Goal: Communication & Community: Participate in discussion

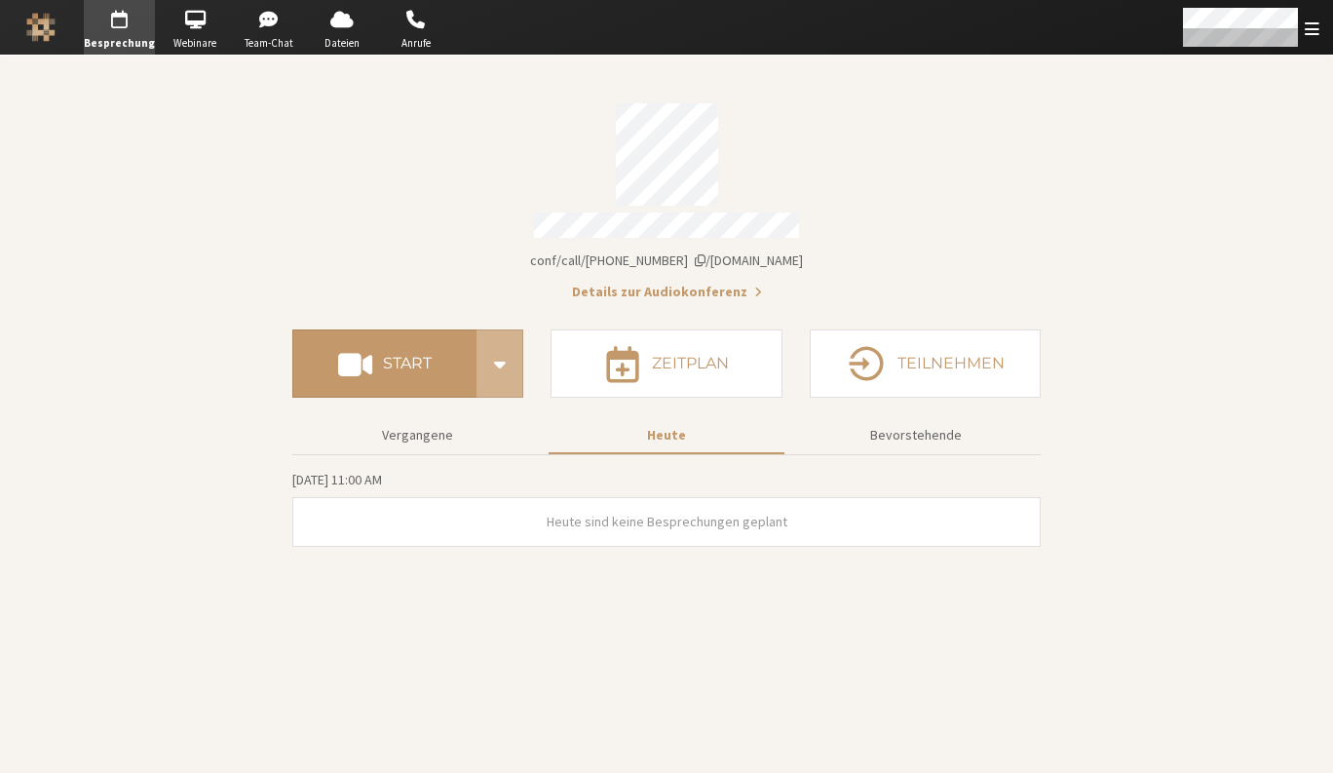
click at [761, 256] on span "[DOMAIN_NAME]/conf/call/[PHONE_NUMBER]" at bounding box center [666, 260] width 273 height 18
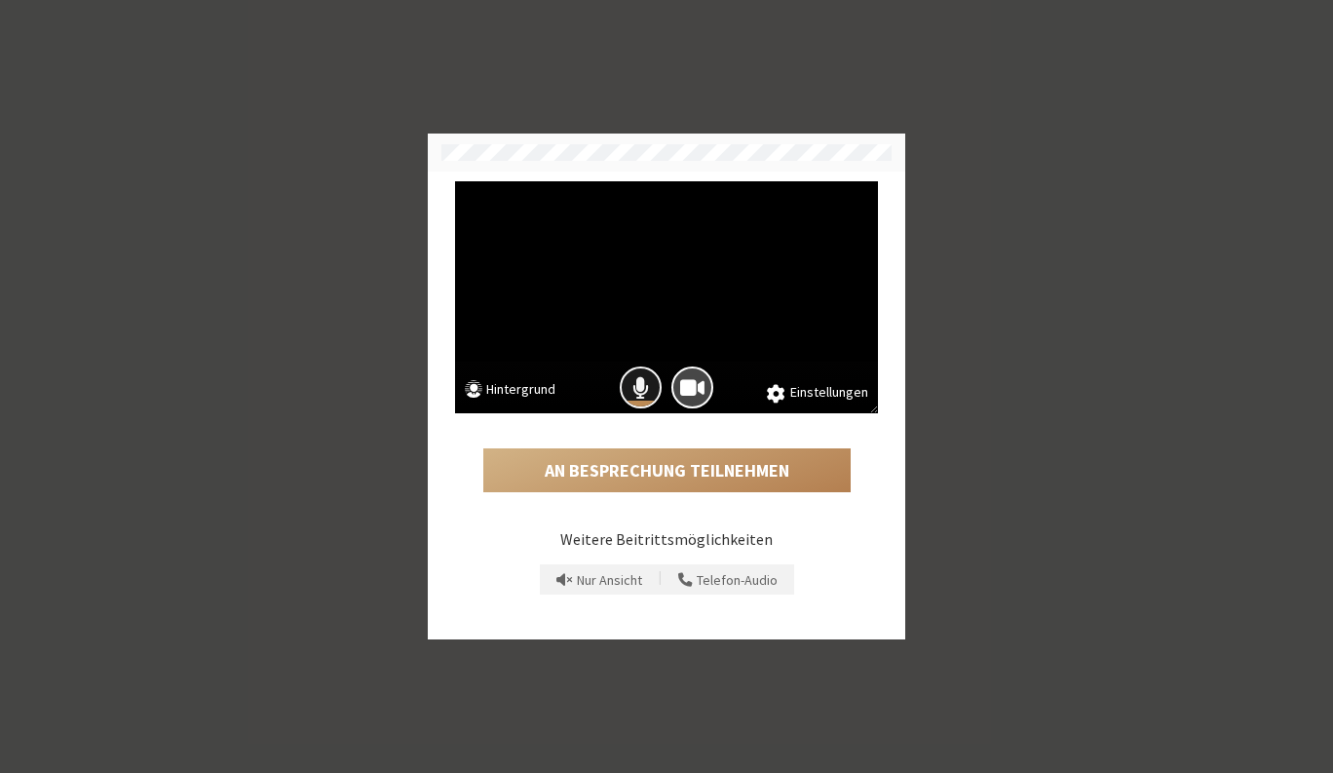
click at [639, 390] on span "Das Mikrofon ist eingeschaltet" at bounding box center [640, 387] width 17 height 26
click at [693, 398] on span "Die Kamera ist eingeschaltet" at bounding box center [692, 387] width 24 height 26
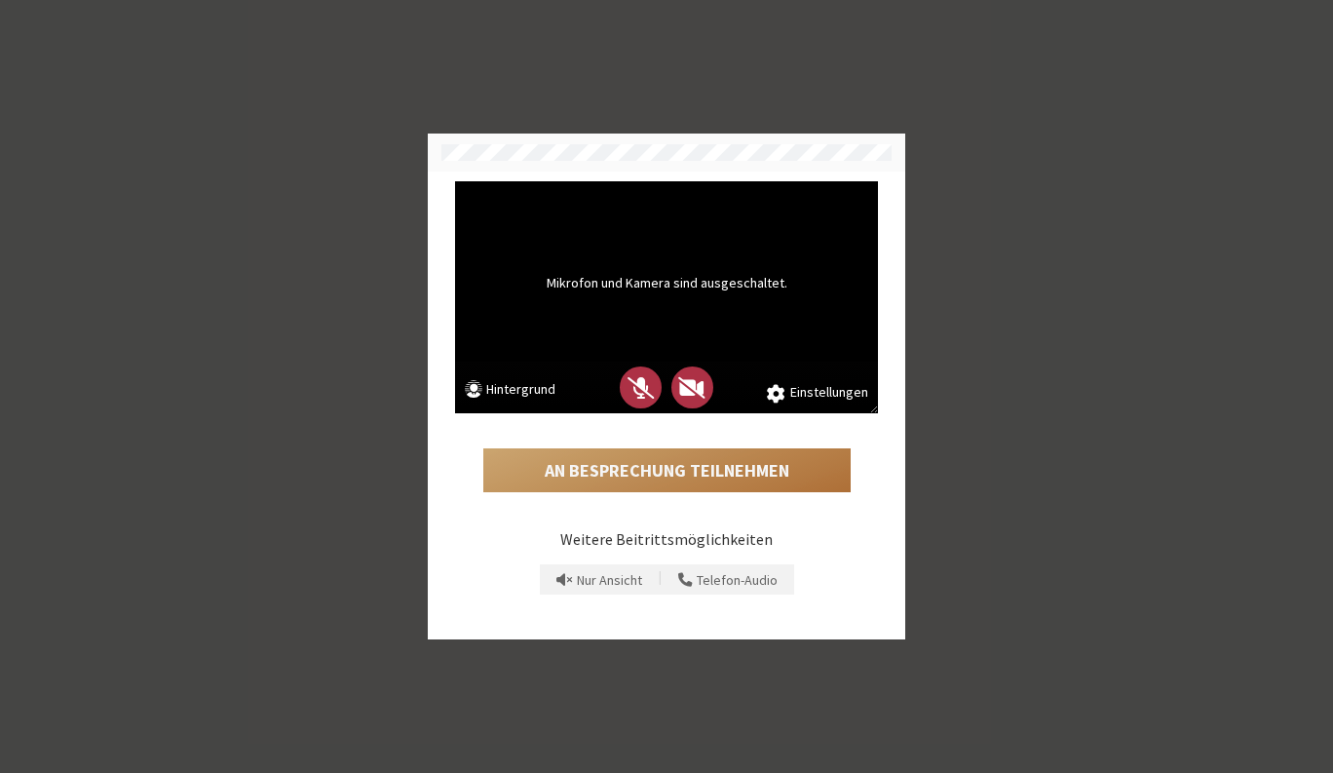
click at [706, 468] on button "An Besprechung teilnehmen" at bounding box center [666, 470] width 367 height 45
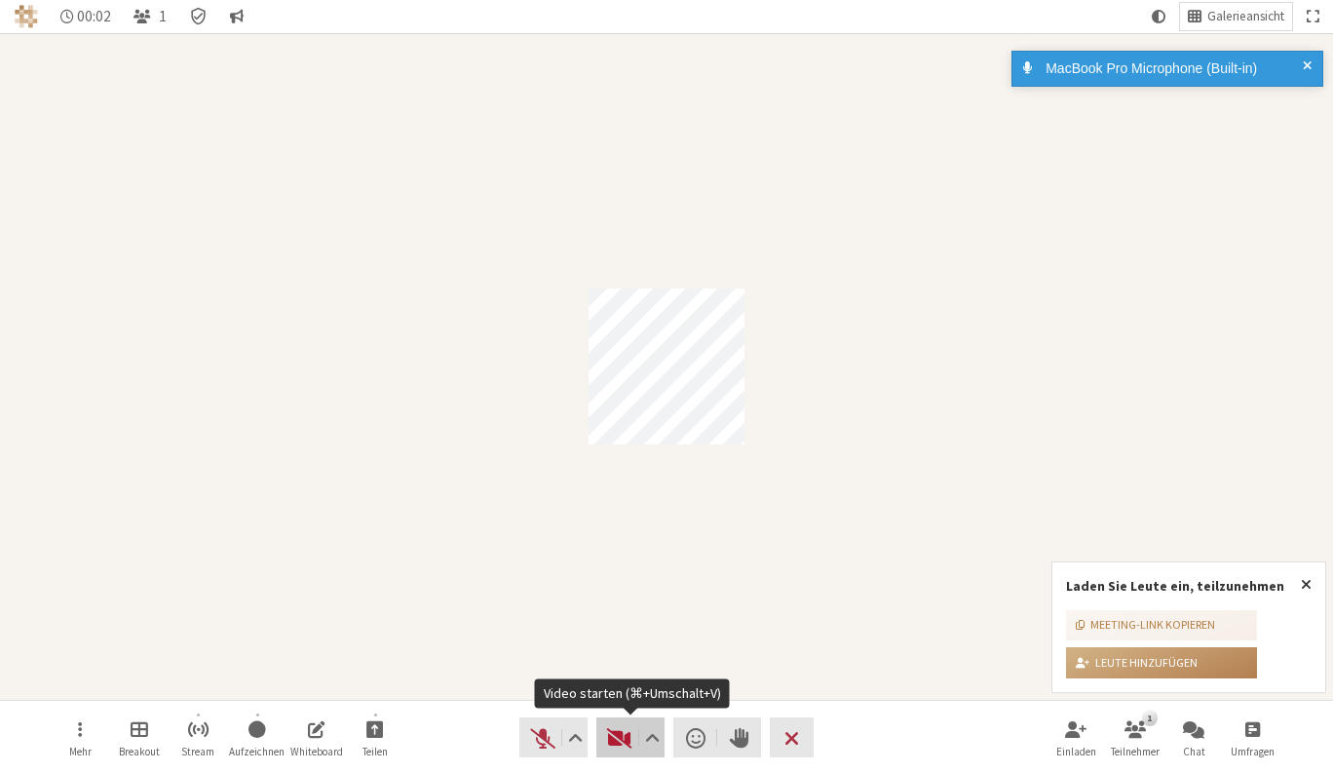
click at [616, 736] on span "Video starten (⌘+Umschalt+V)" at bounding box center [619, 737] width 27 height 27
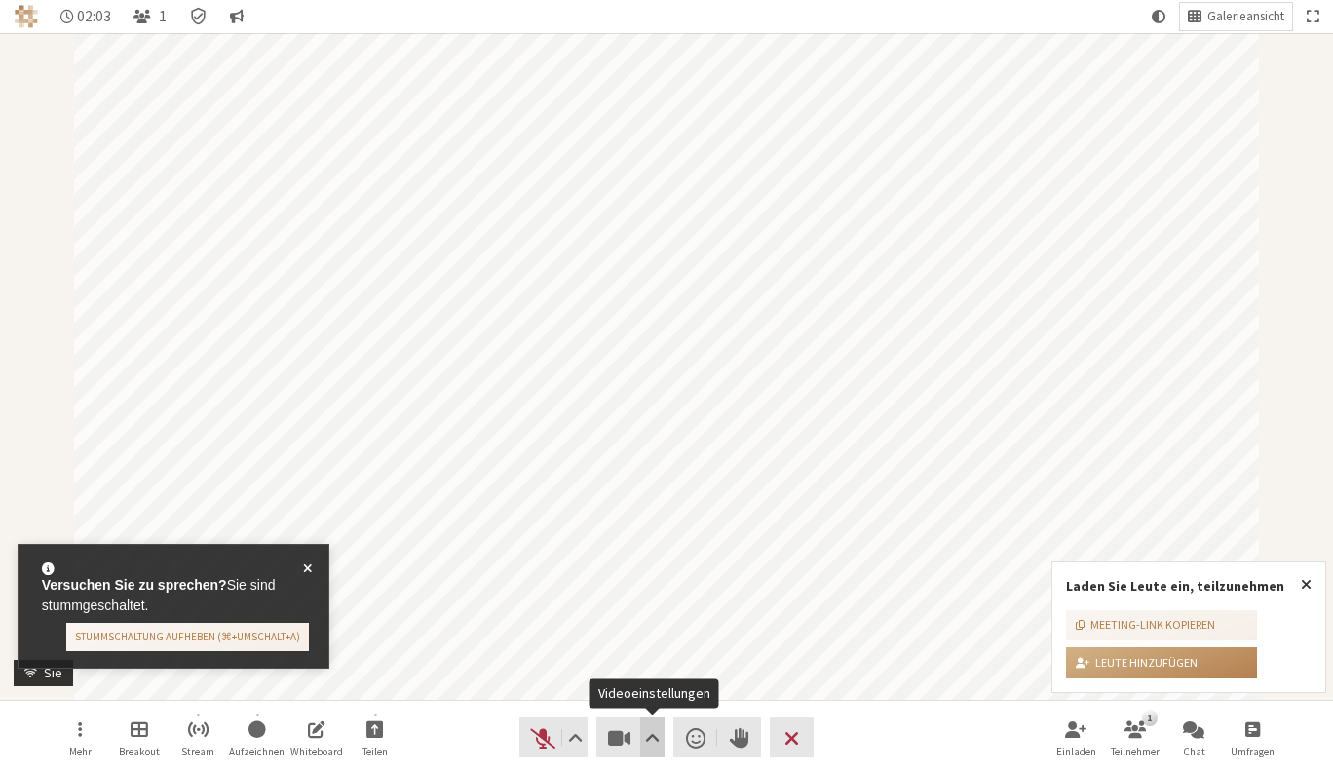
click at [654, 733] on span "Videoeinstellungen" at bounding box center [652, 737] width 15 height 27
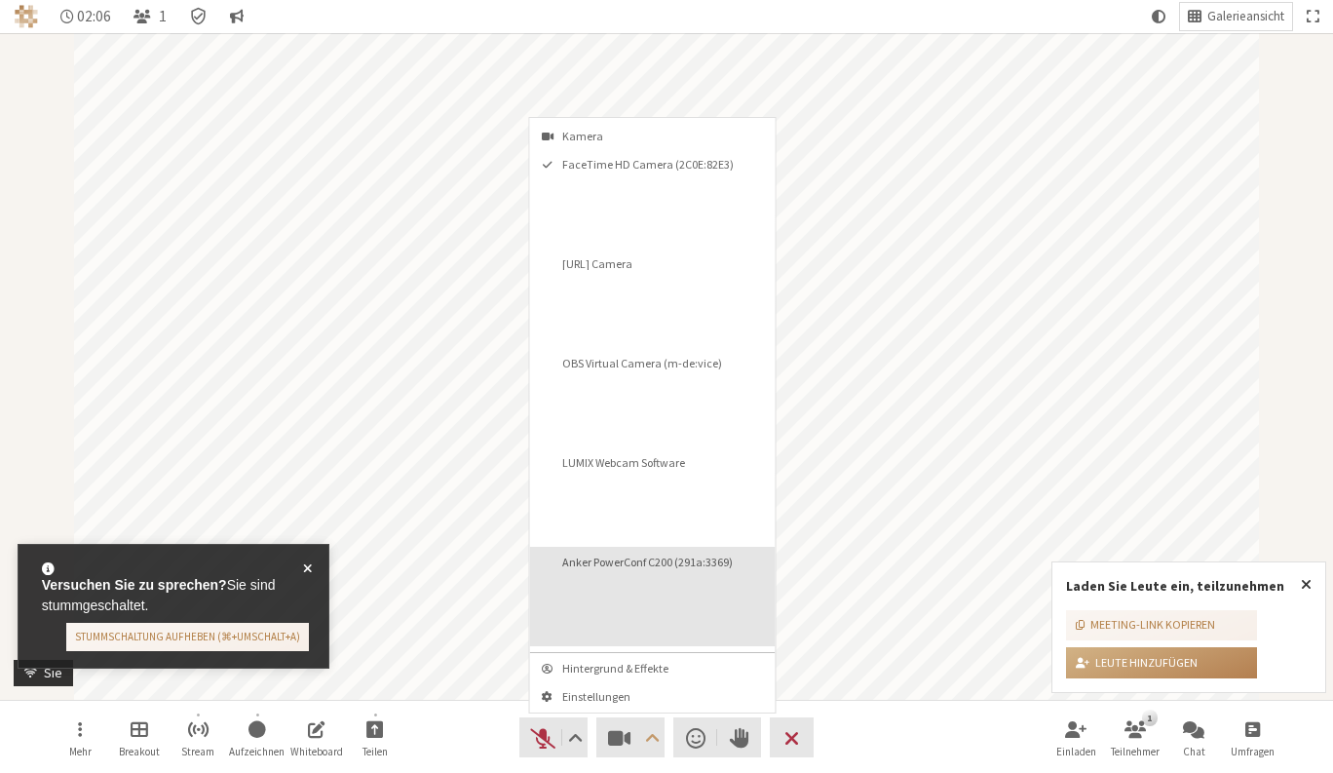
click at [620, 607] on button "Anker PowerConf C200 (291a:3369)" at bounding box center [653, 596] width 246 height 99
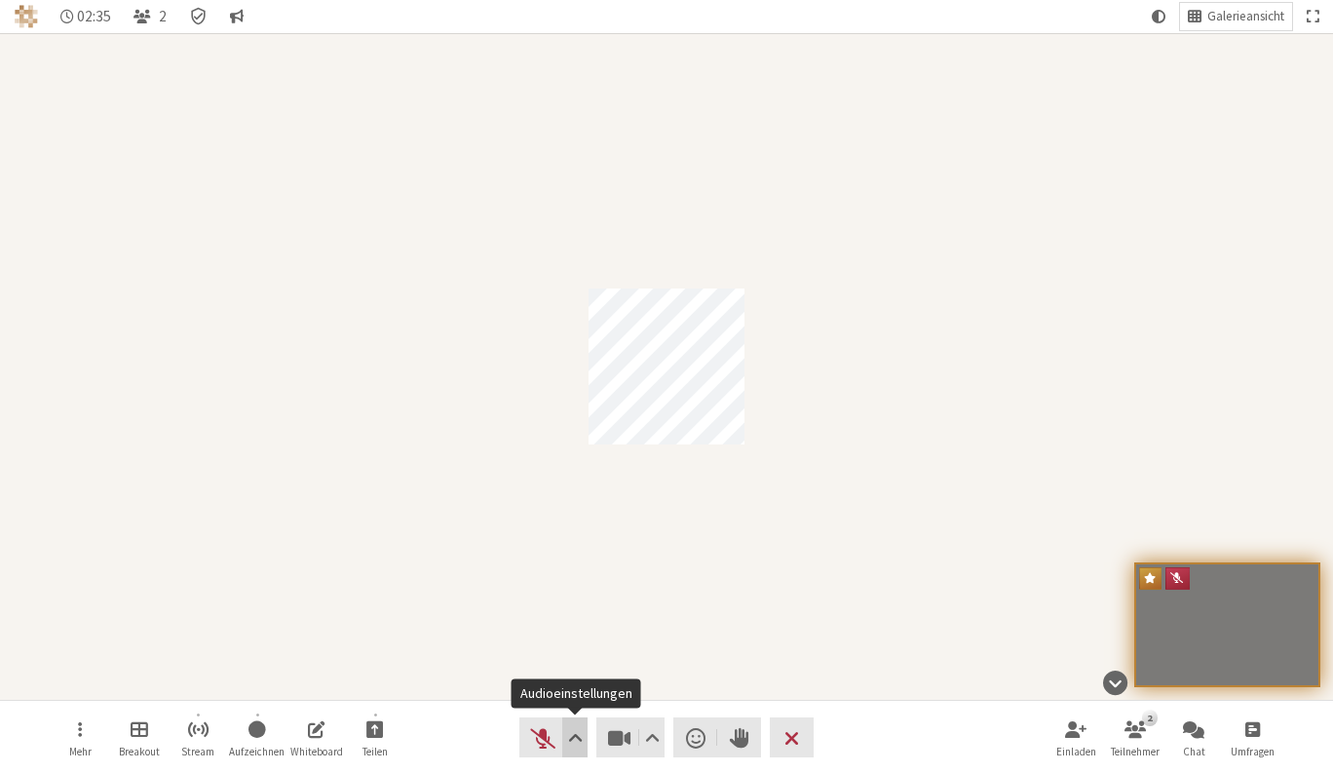
click at [575, 738] on span "Audioeinstellungen" at bounding box center [575, 737] width 15 height 27
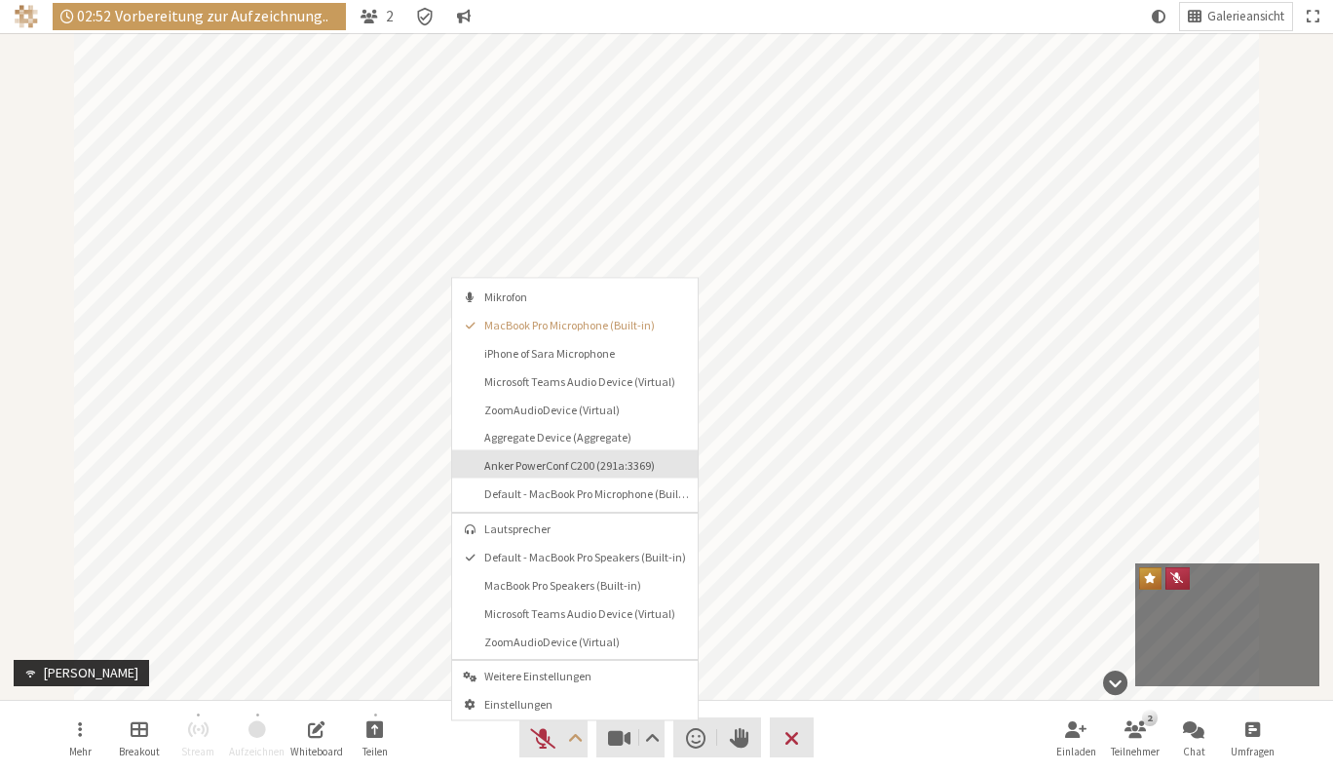
click at [590, 467] on span "Anker PowerConf C200 (291a:3369)" at bounding box center [586, 465] width 205 height 13
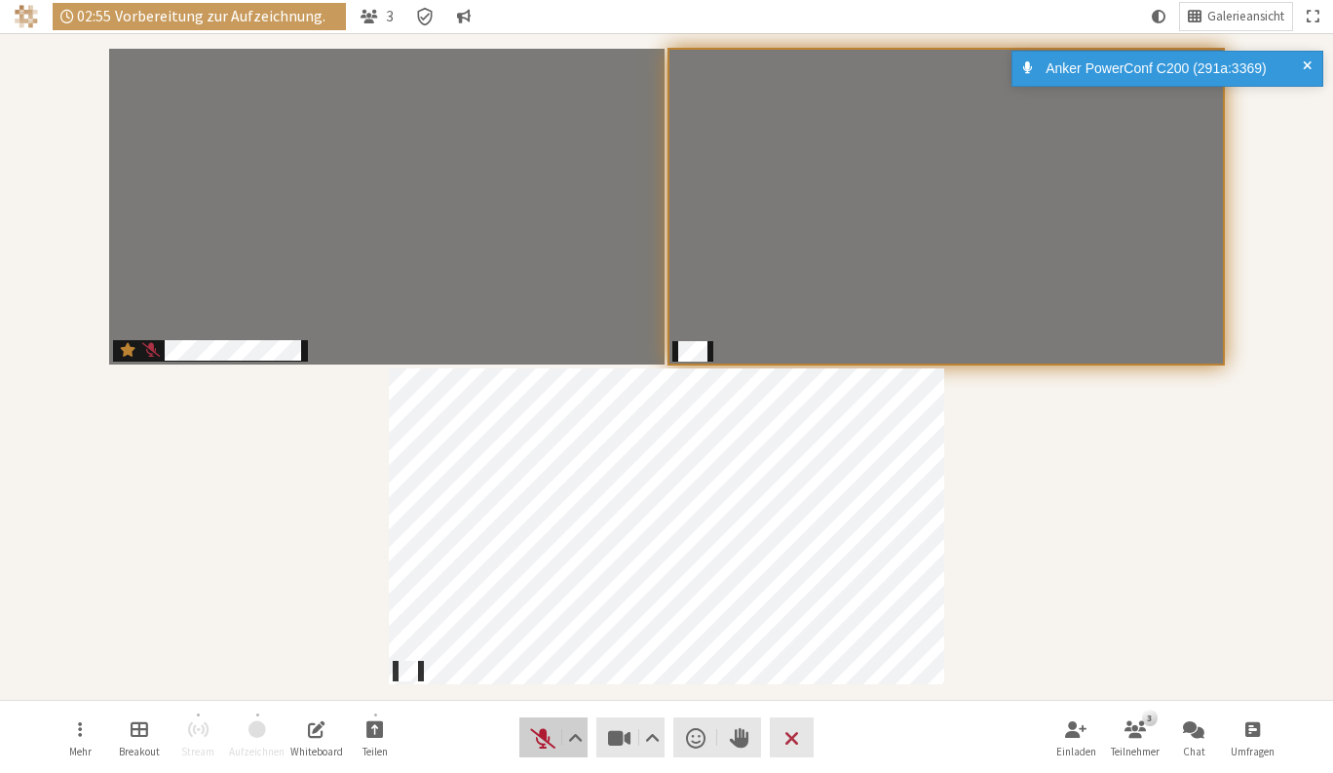
click at [541, 747] on span "Stummschaltung aufheben (⌘+Umschalt+A)" at bounding box center [542, 737] width 27 height 27
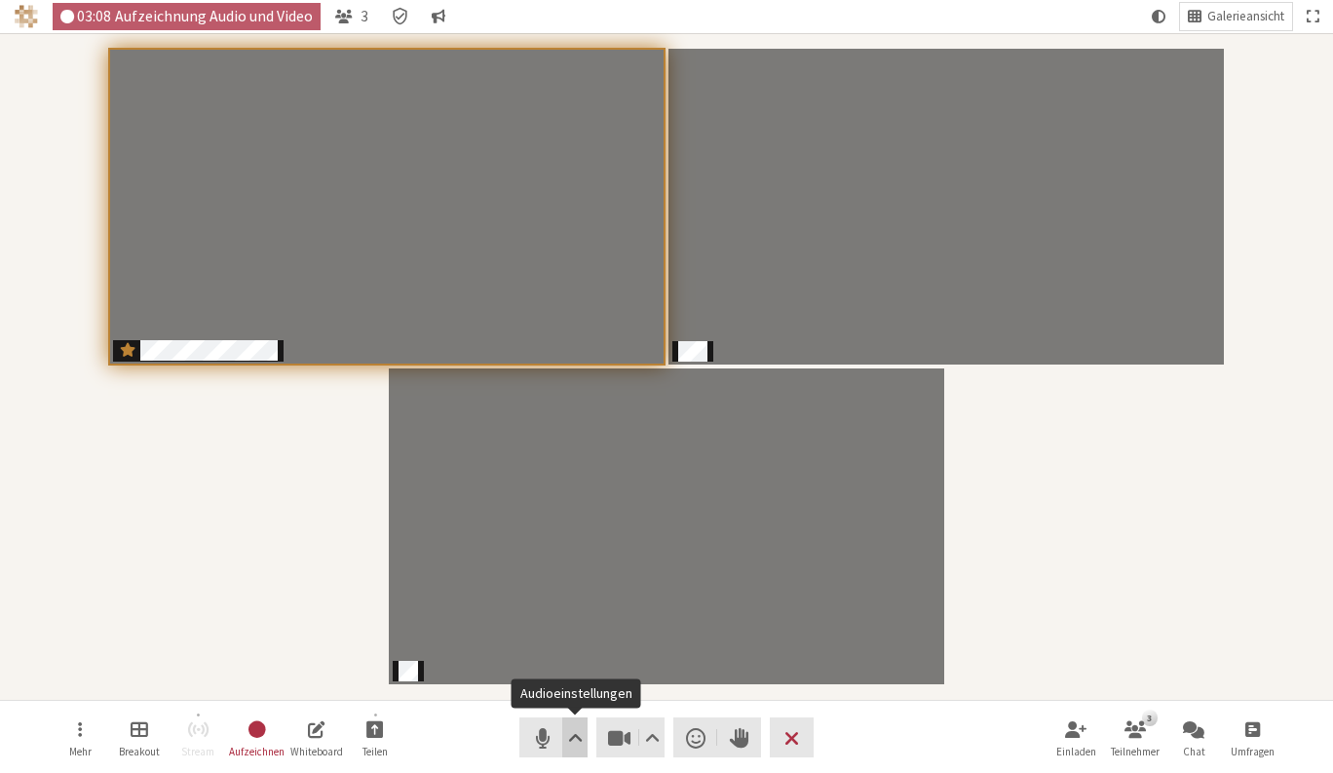
click at [573, 739] on span "Audioeinstellungen" at bounding box center [575, 737] width 15 height 27
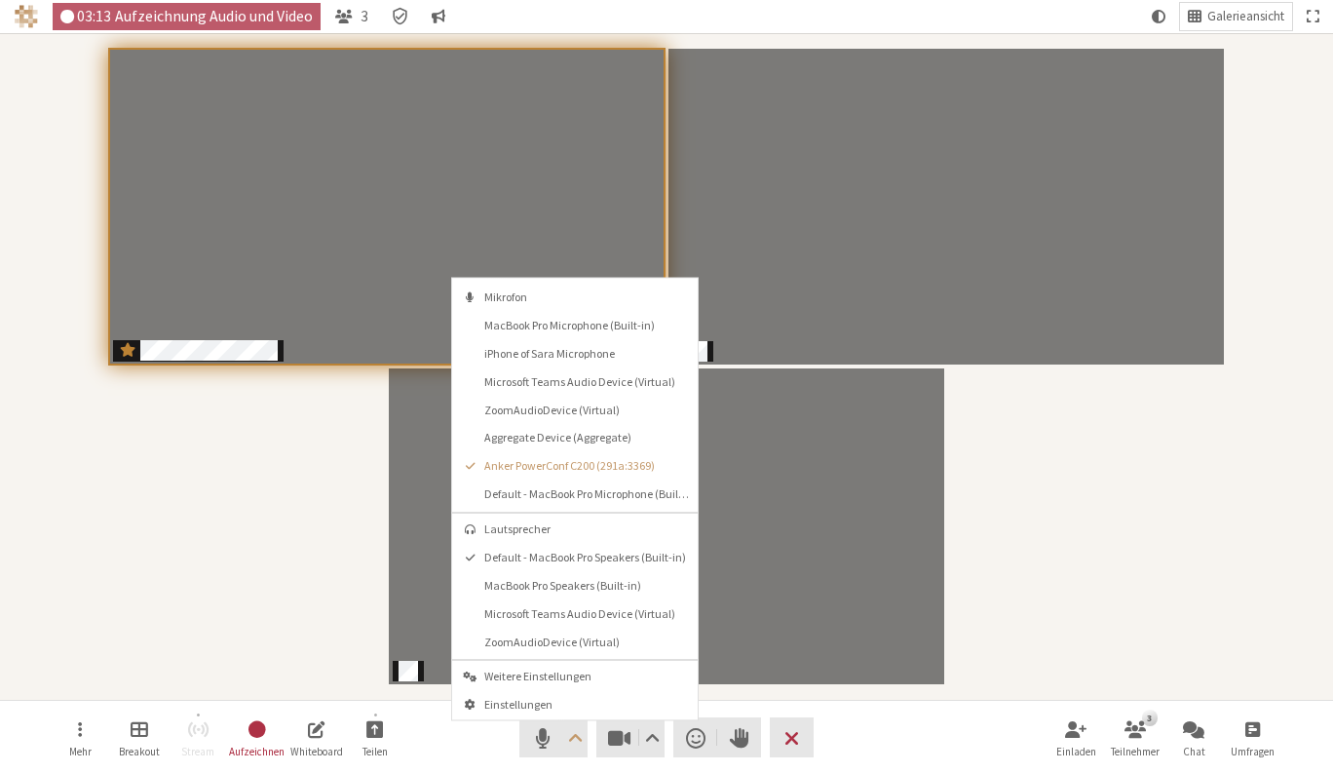
click at [1085, 547] on div "Teilnehmer" at bounding box center [667, 366] width 1306 height 639
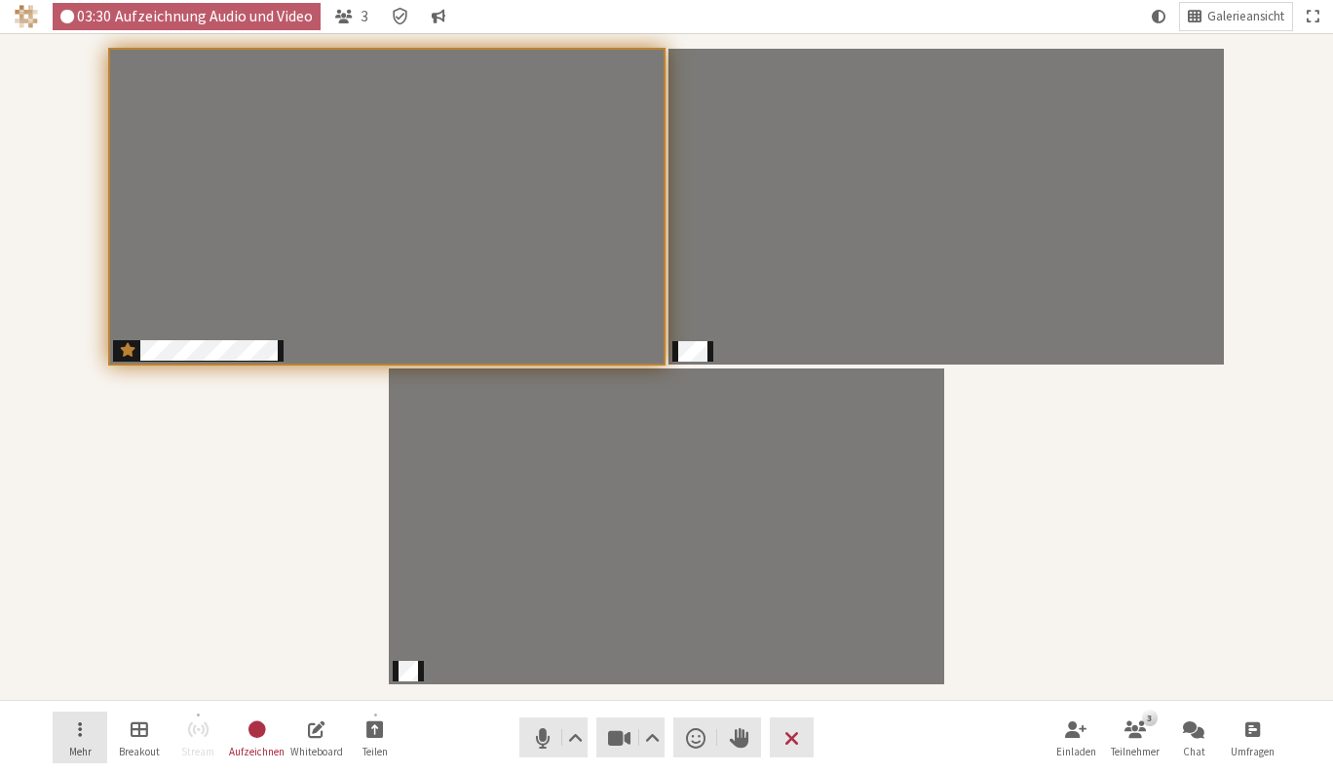
click at [80, 730] on span "Menü öffnen" at bounding box center [80, 728] width 4 height 22
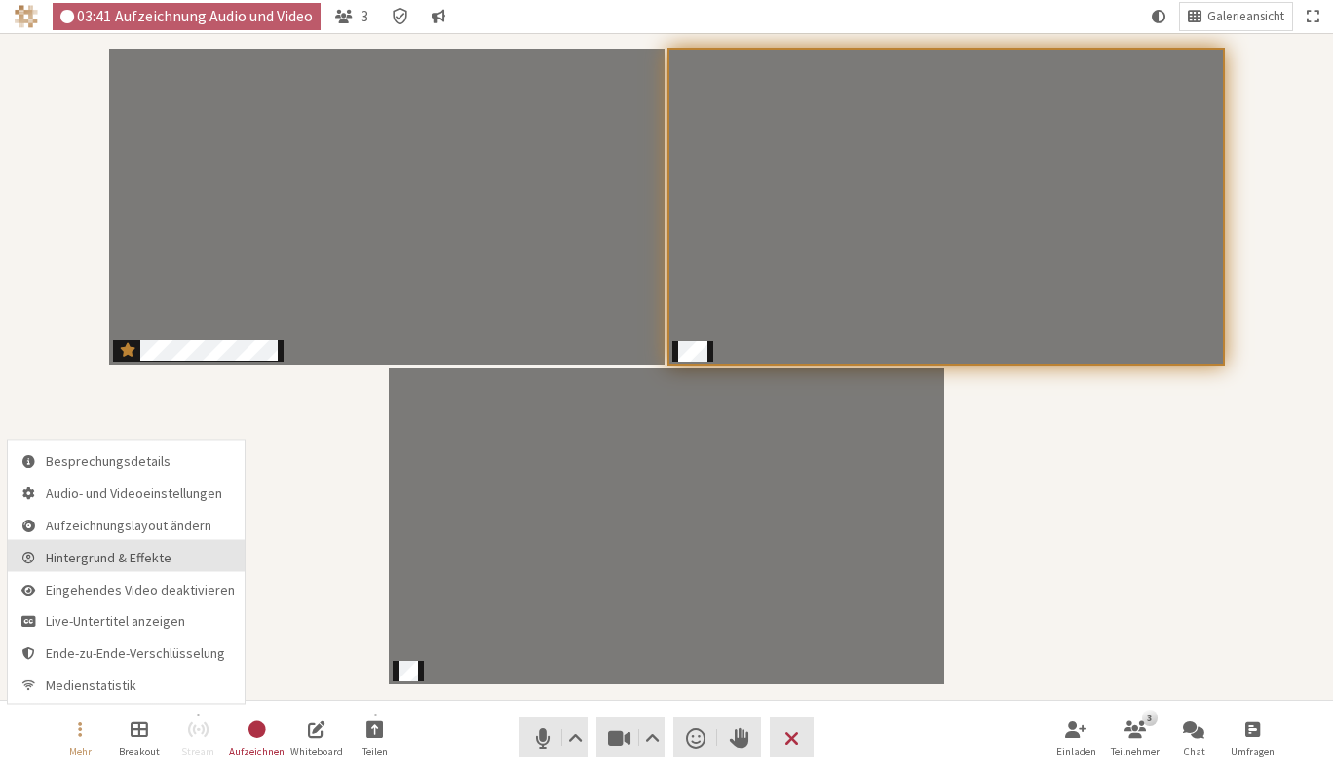
click at [108, 558] on span "Hintergrund & Effekte" at bounding box center [140, 557] width 189 height 15
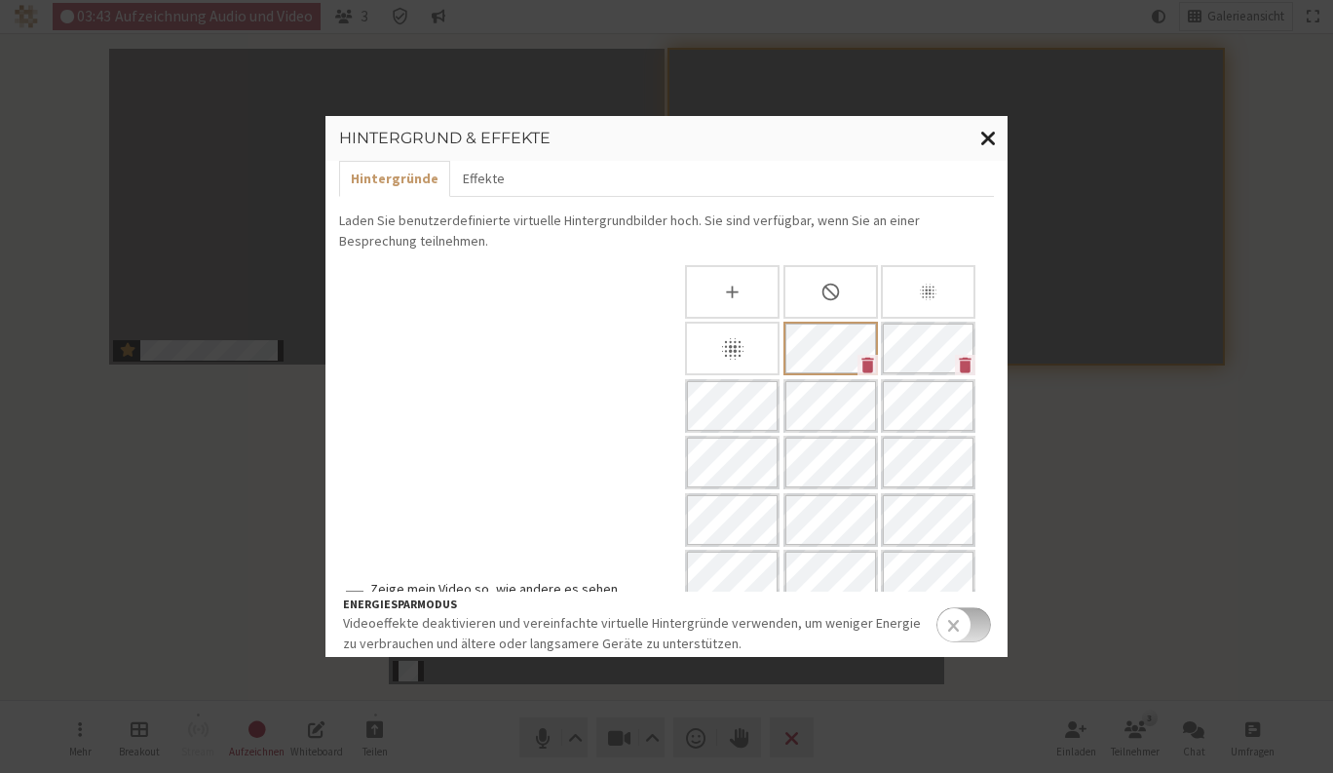
click at [995, 137] on span "Fenster schließen" at bounding box center [988, 138] width 17 height 24
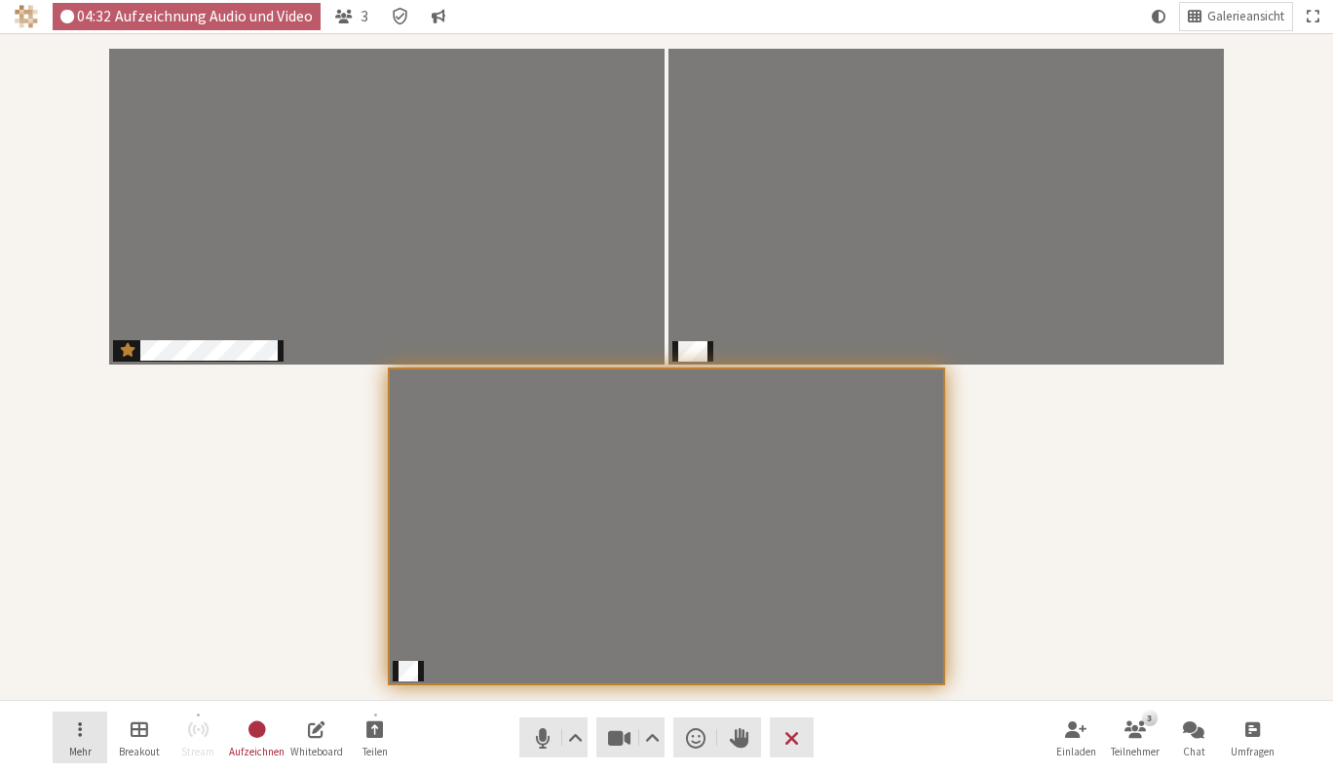
click at [92, 741] on button "Mehr" at bounding box center [80, 737] width 55 height 53
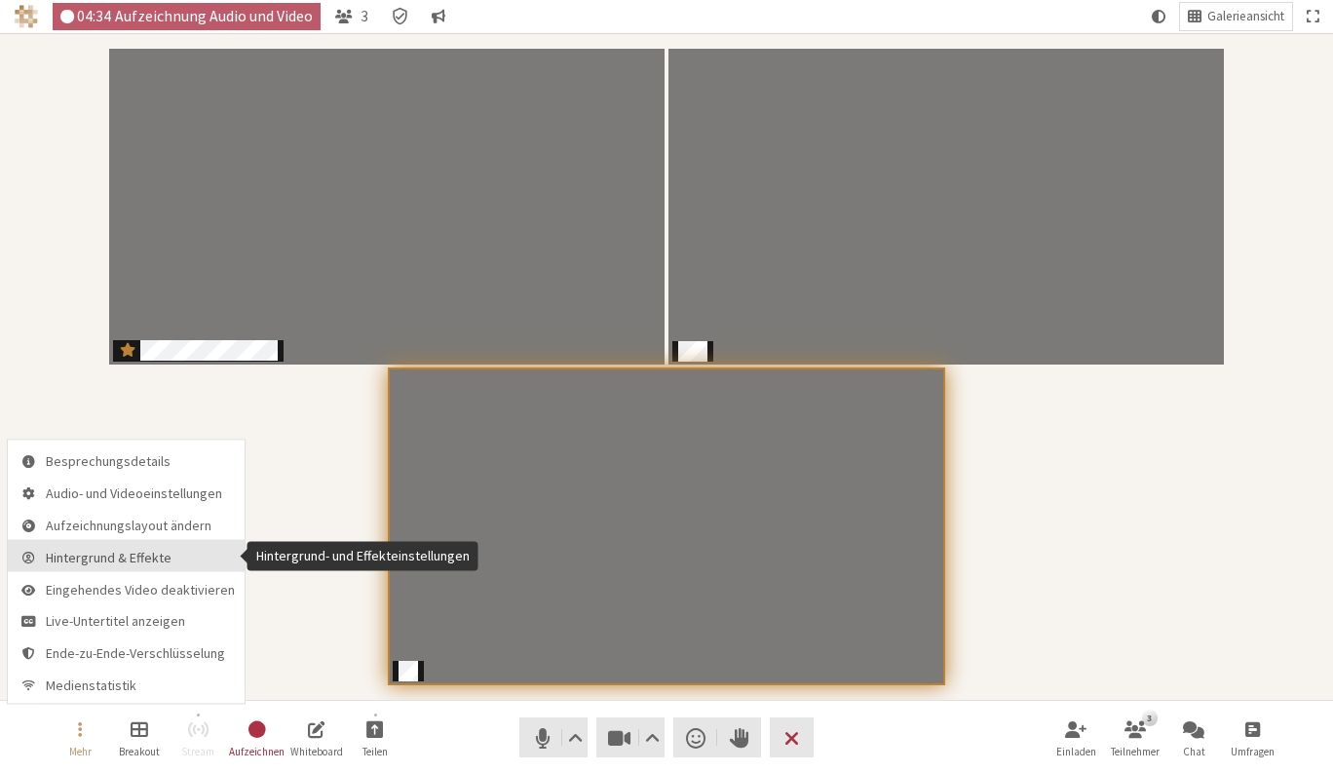
click at [145, 550] on span "Hintergrund & Effekte" at bounding box center [140, 557] width 189 height 15
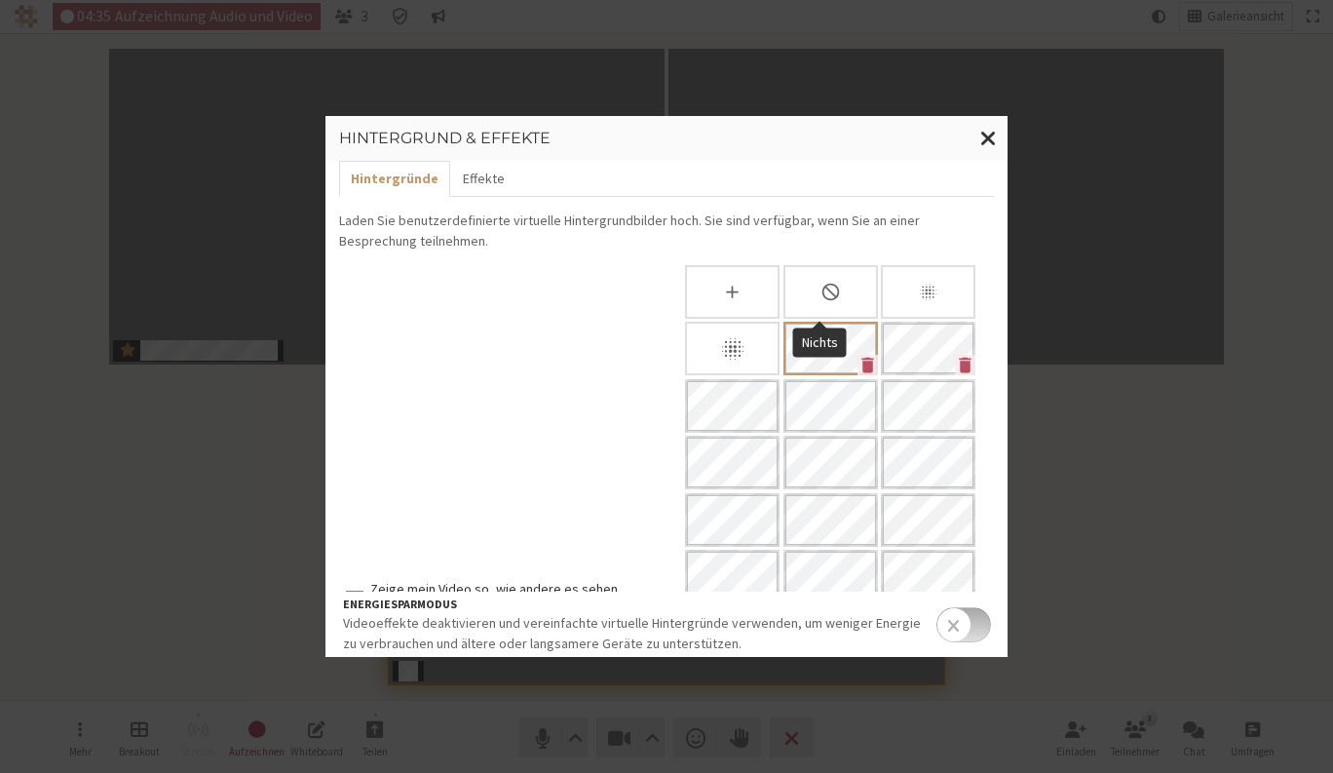
click at [821, 291] on icon "Nichts" at bounding box center [831, 292] width 20 height 20
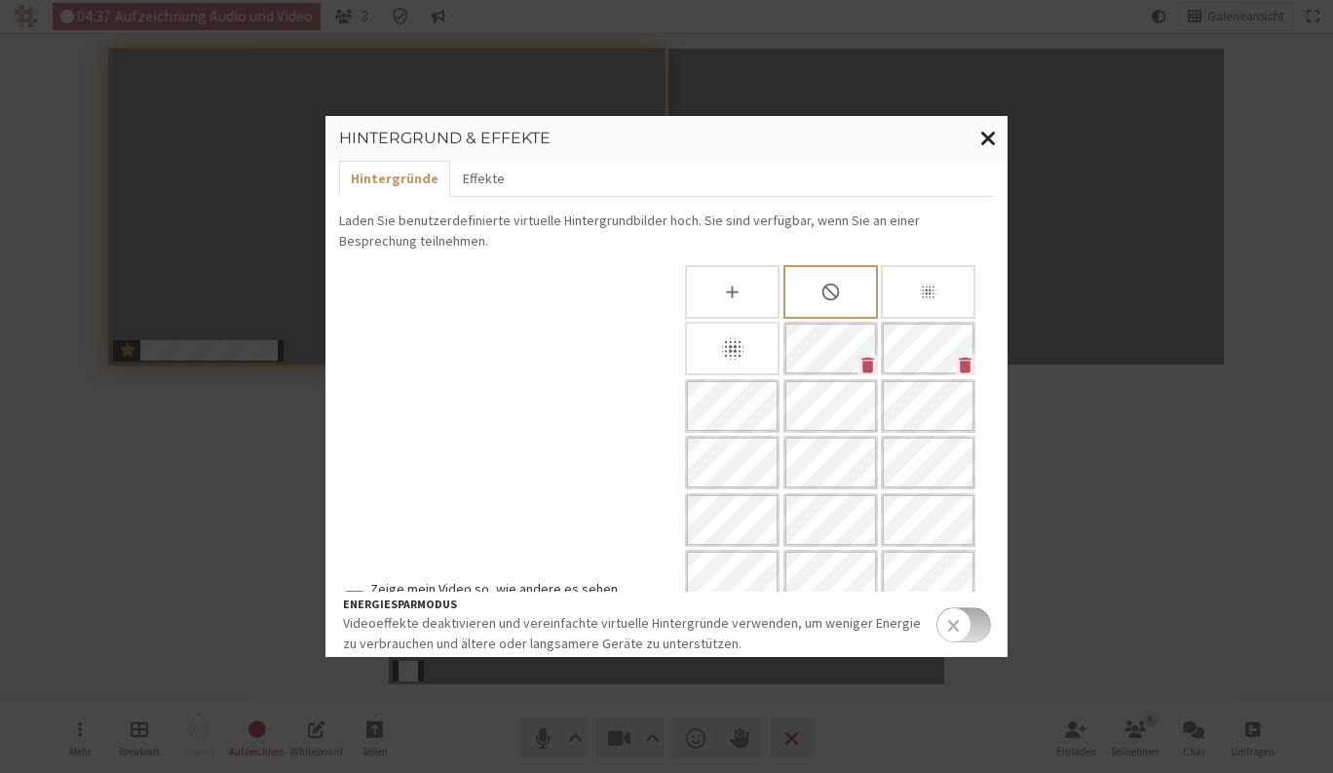
click at [990, 128] on span "Fenster schließen" at bounding box center [988, 138] width 17 height 24
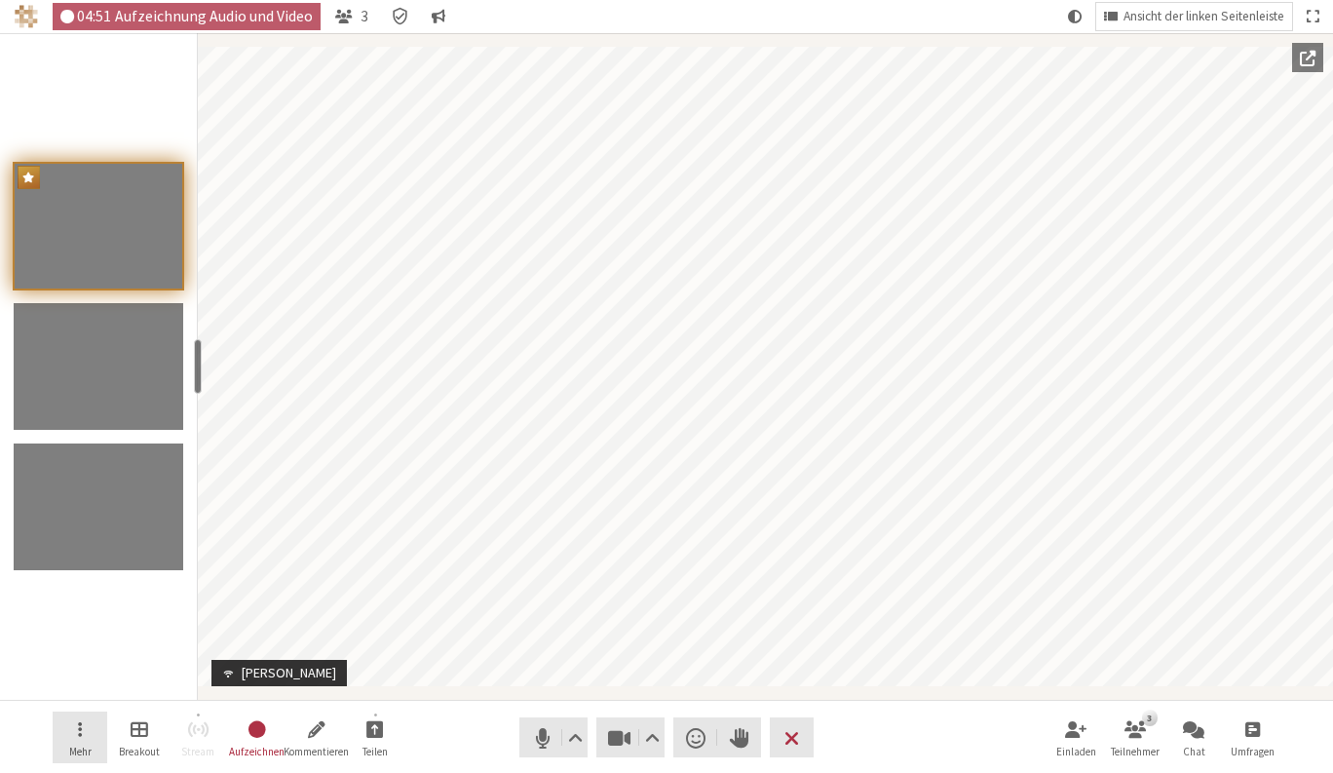
click at [83, 716] on button "Mehr" at bounding box center [80, 737] width 55 height 53
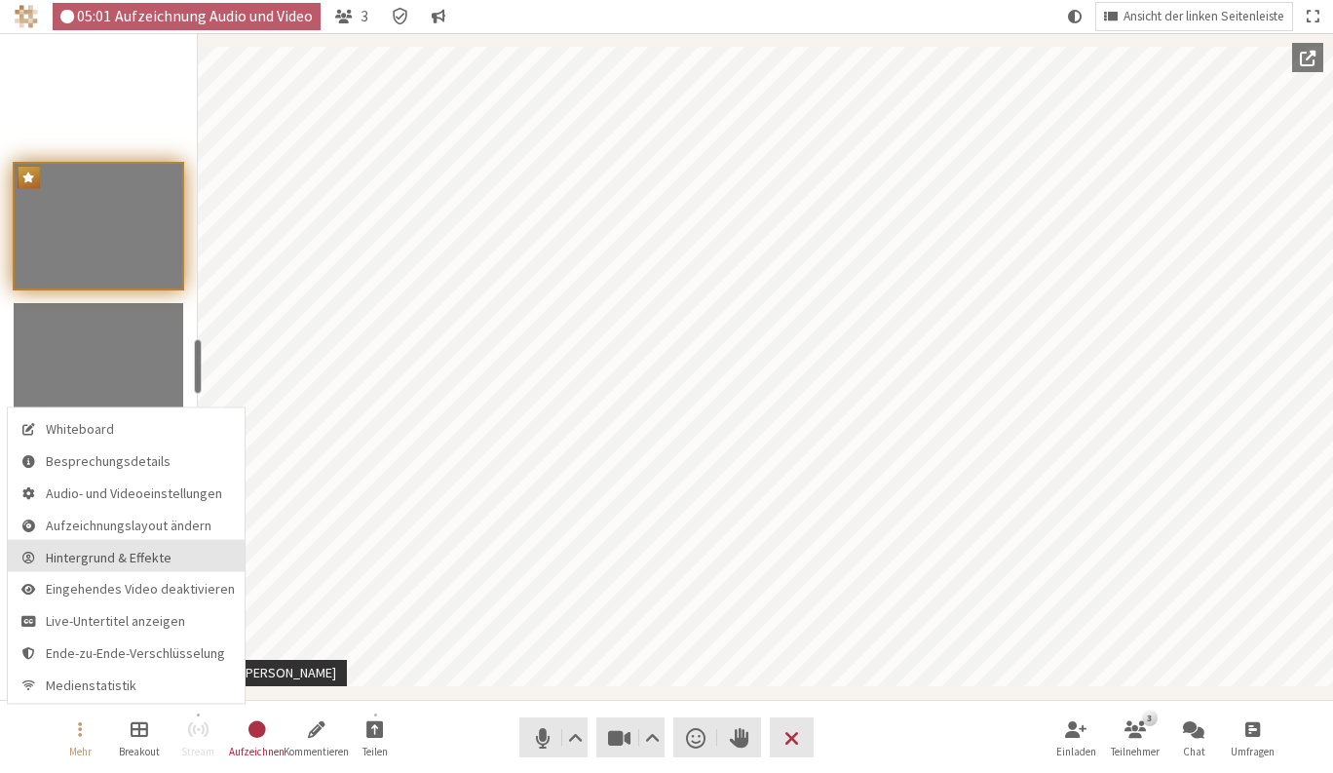
click at [145, 553] on span "Hintergrund & Effekte" at bounding box center [140, 557] width 189 height 15
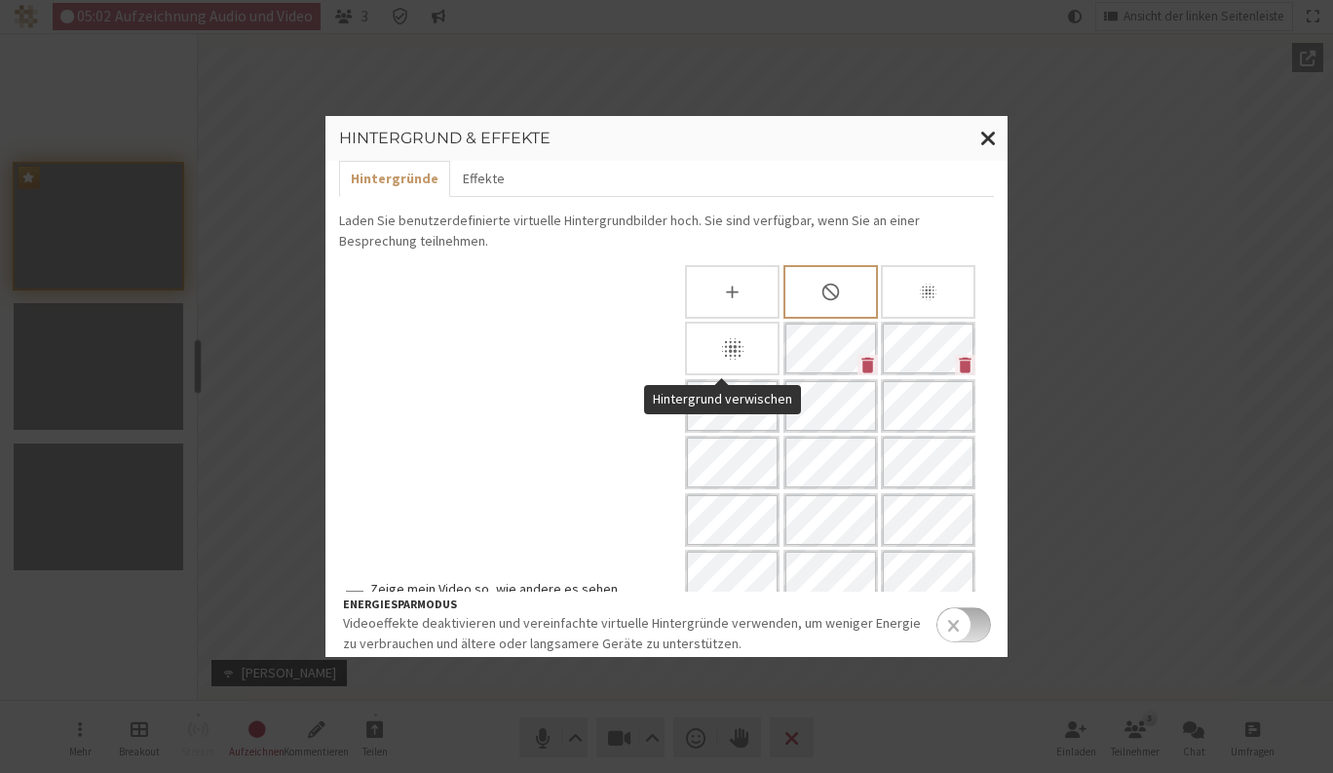
click at [749, 353] on div "Hintergrund verwischen" at bounding box center [732, 349] width 95 height 54
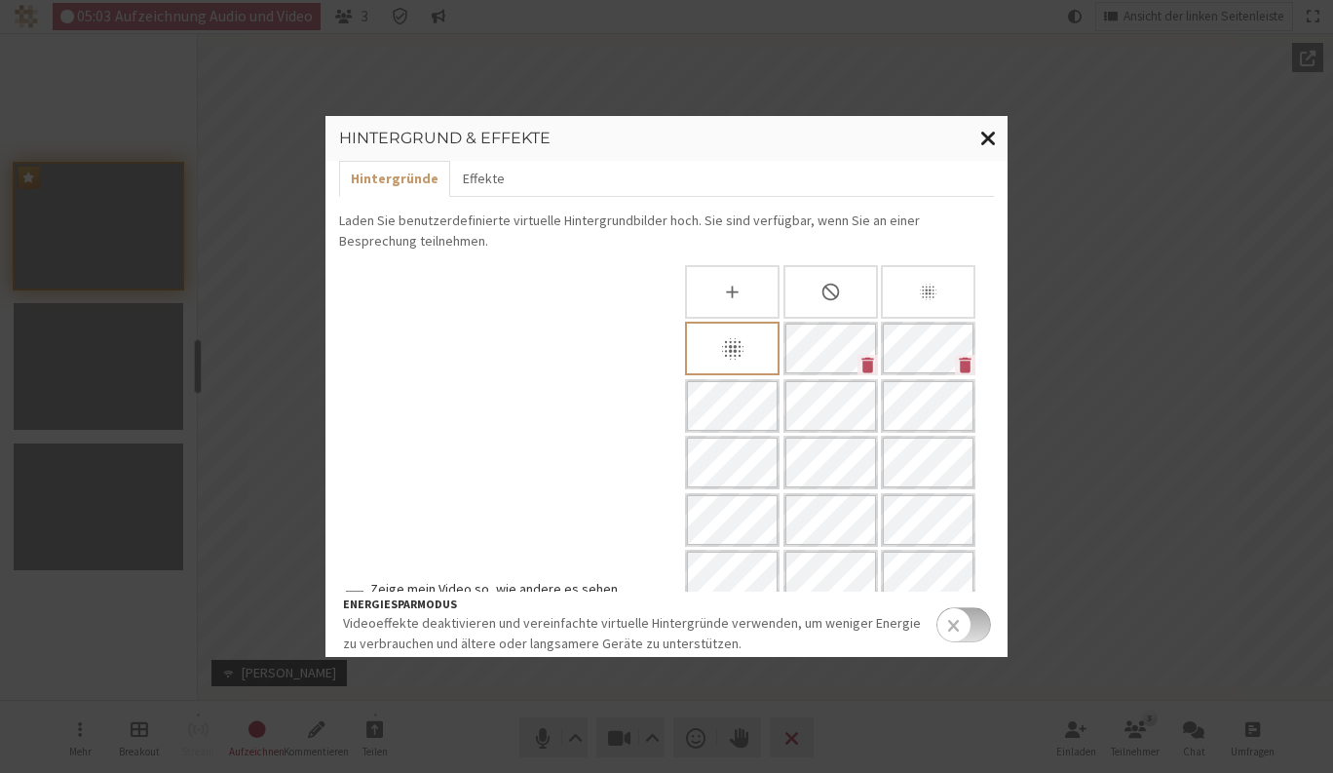
click at [981, 139] on span "Fenster schließen" at bounding box center [988, 138] width 17 height 24
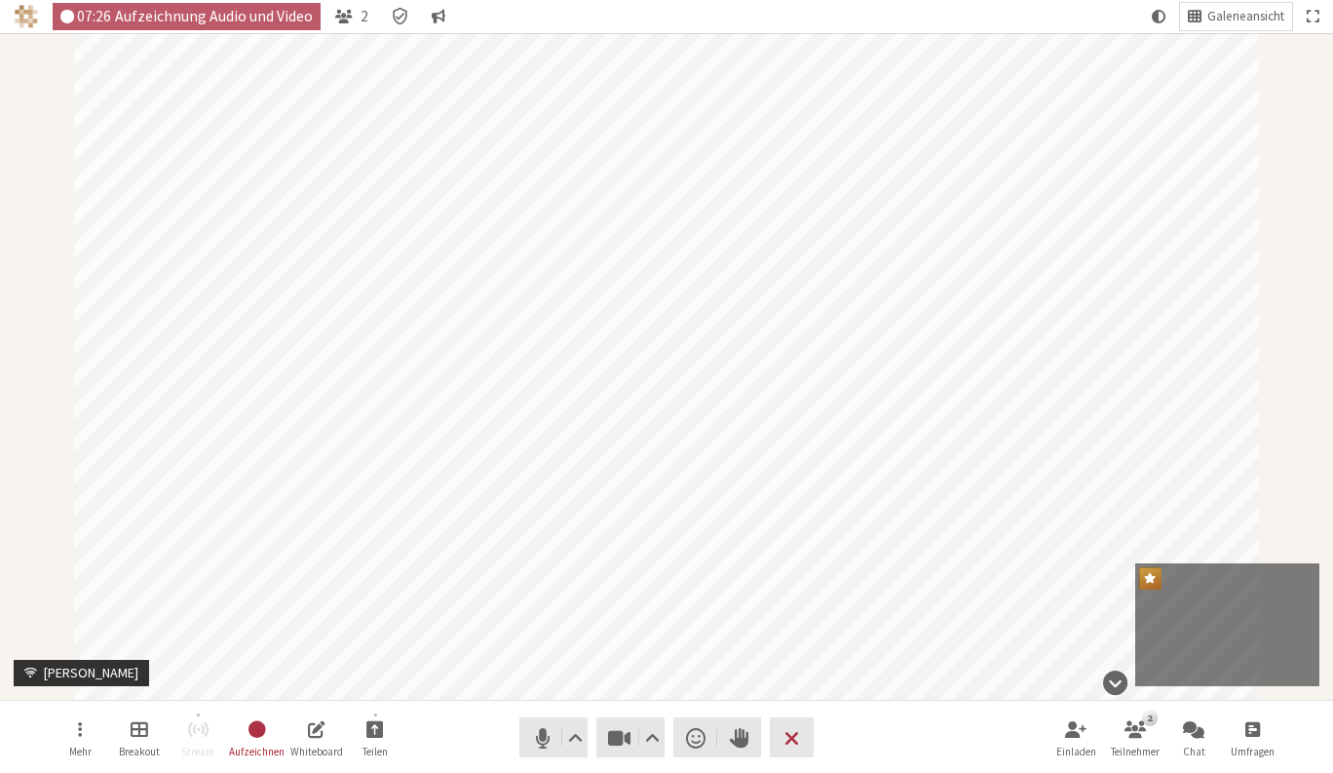
click at [455, 726] on nav "Mehr Breakout Stream Aufzeichnen Whiteboard Teilen Audio Video Reaktion senden …" at bounding box center [667, 737] width 1228 height 73
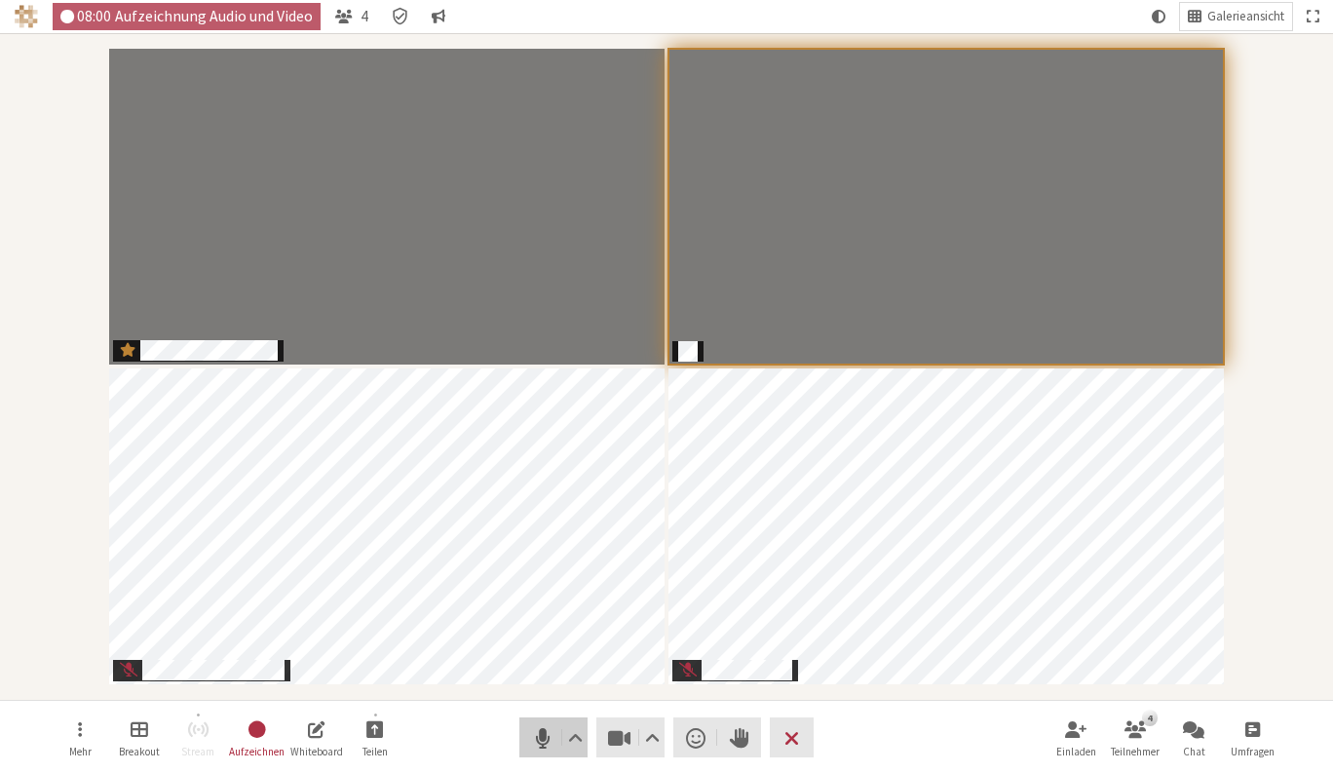
click at [535, 739] on span "Stumm (⌘+Umschalt+A)" at bounding box center [542, 737] width 27 height 27
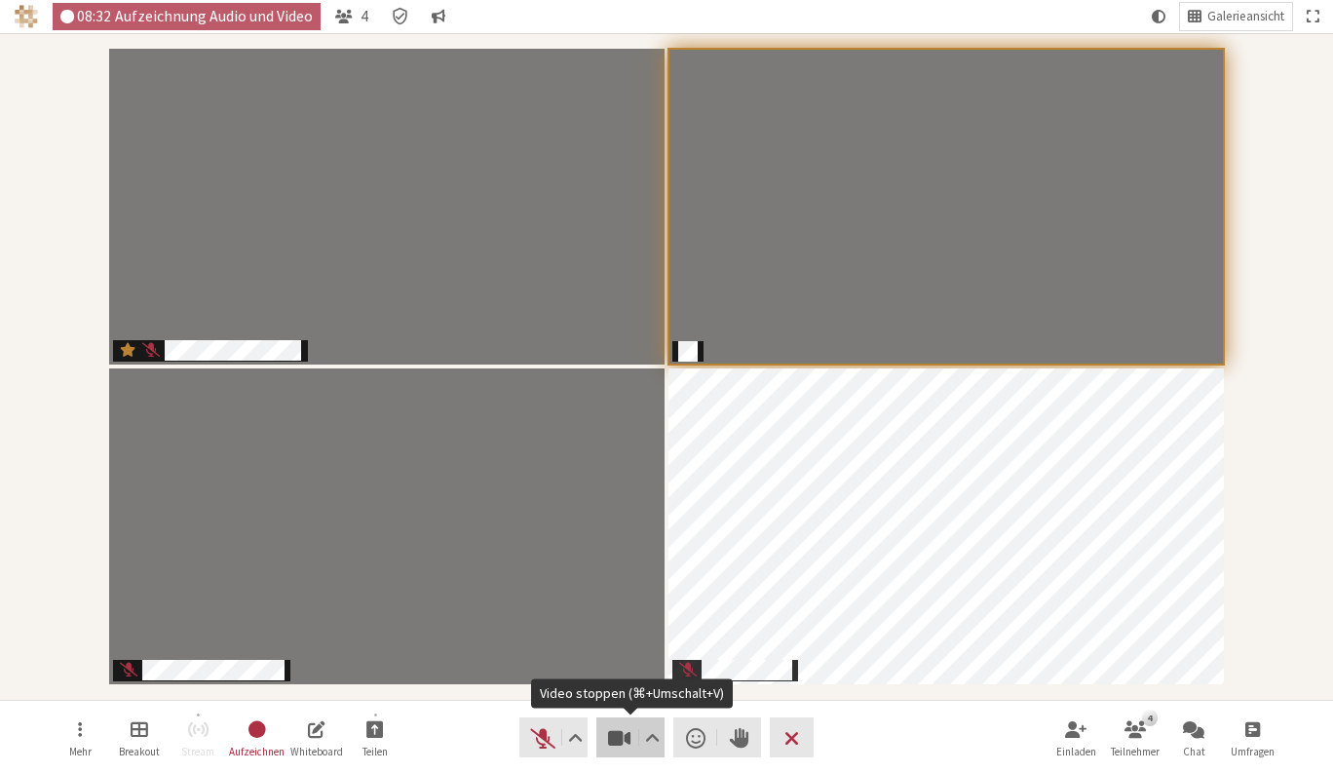
click at [621, 744] on span "Video stoppen (⌘+Umschalt+V)" at bounding box center [619, 737] width 27 height 27
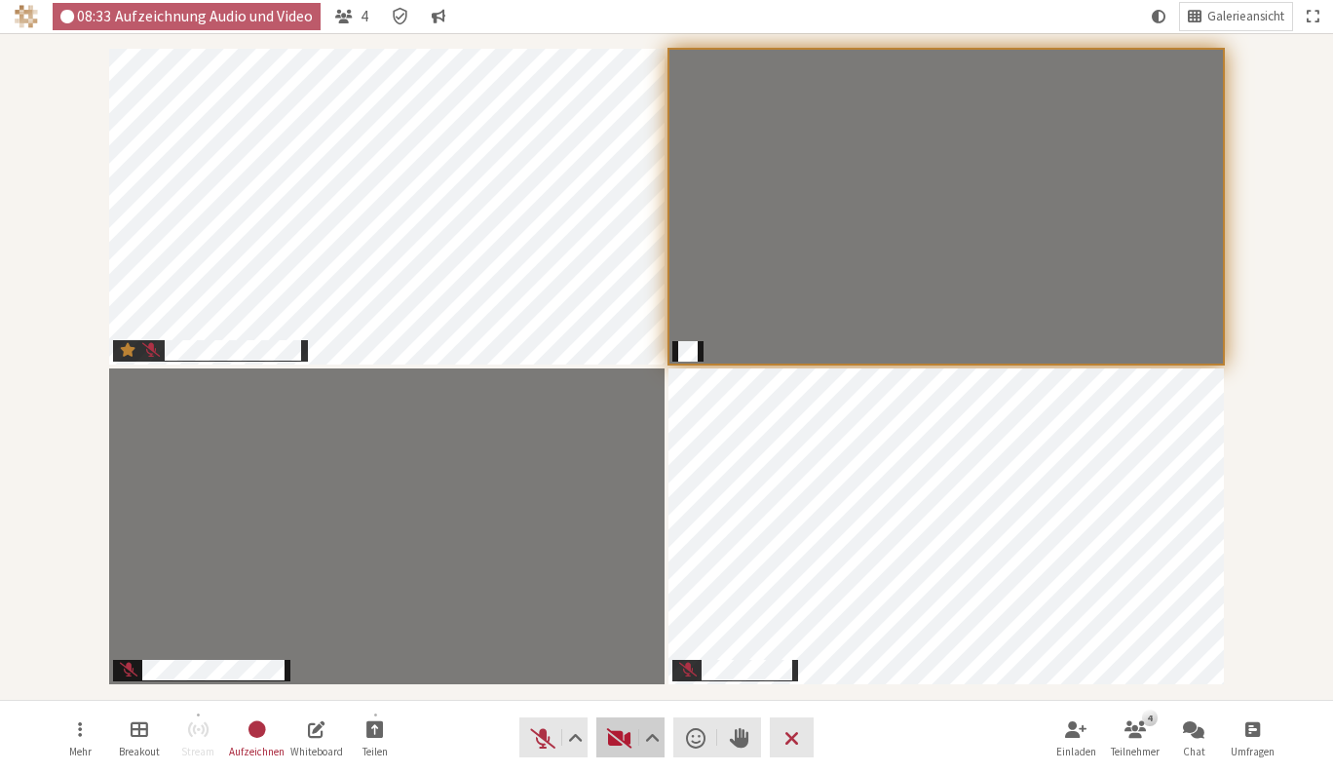
click at [628, 739] on span "Video starten (⌘+Umschalt+V)" at bounding box center [619, 737] width 27 height 27
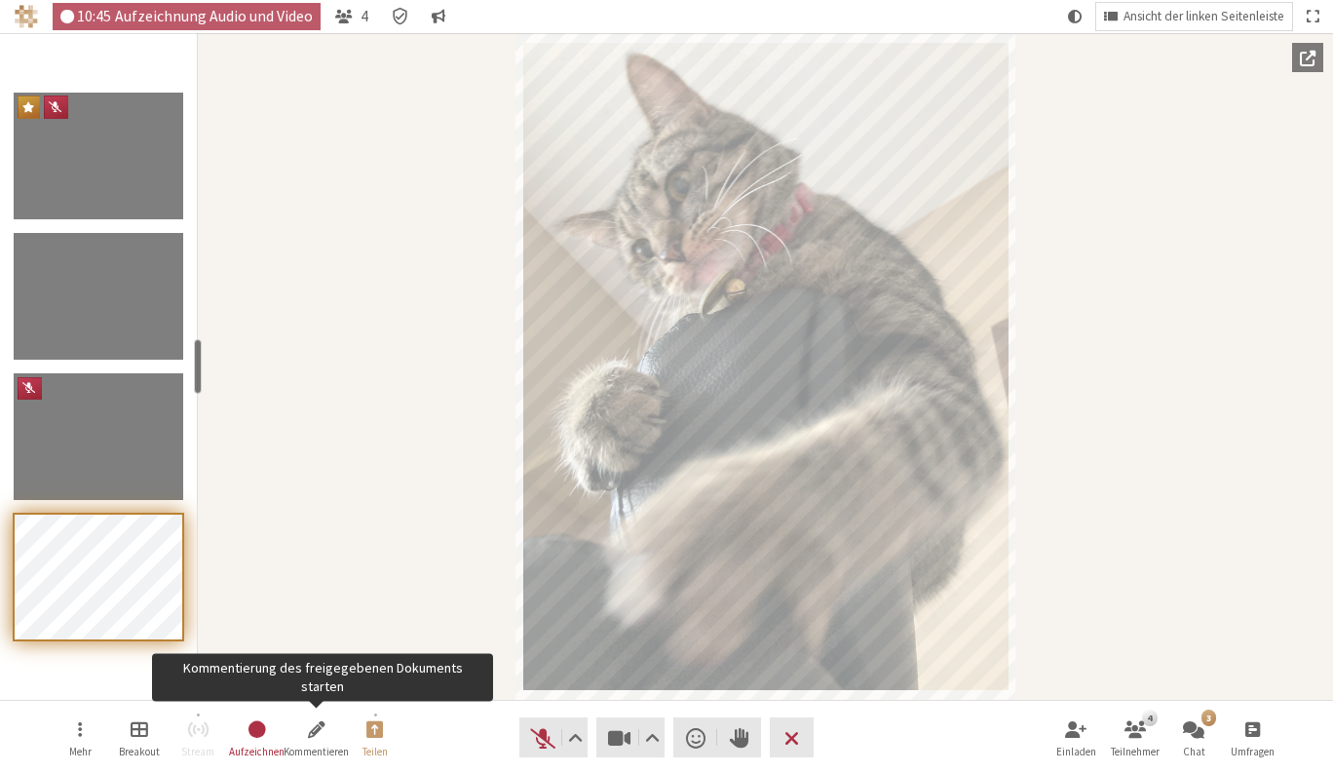
click at [319, 707] on nav "Mehr Breakout Stream Aufzeichnen Kommentieren Teilen Audio Video Reaktion sende…" at bounding box center [667, 737] width 1228 height 73
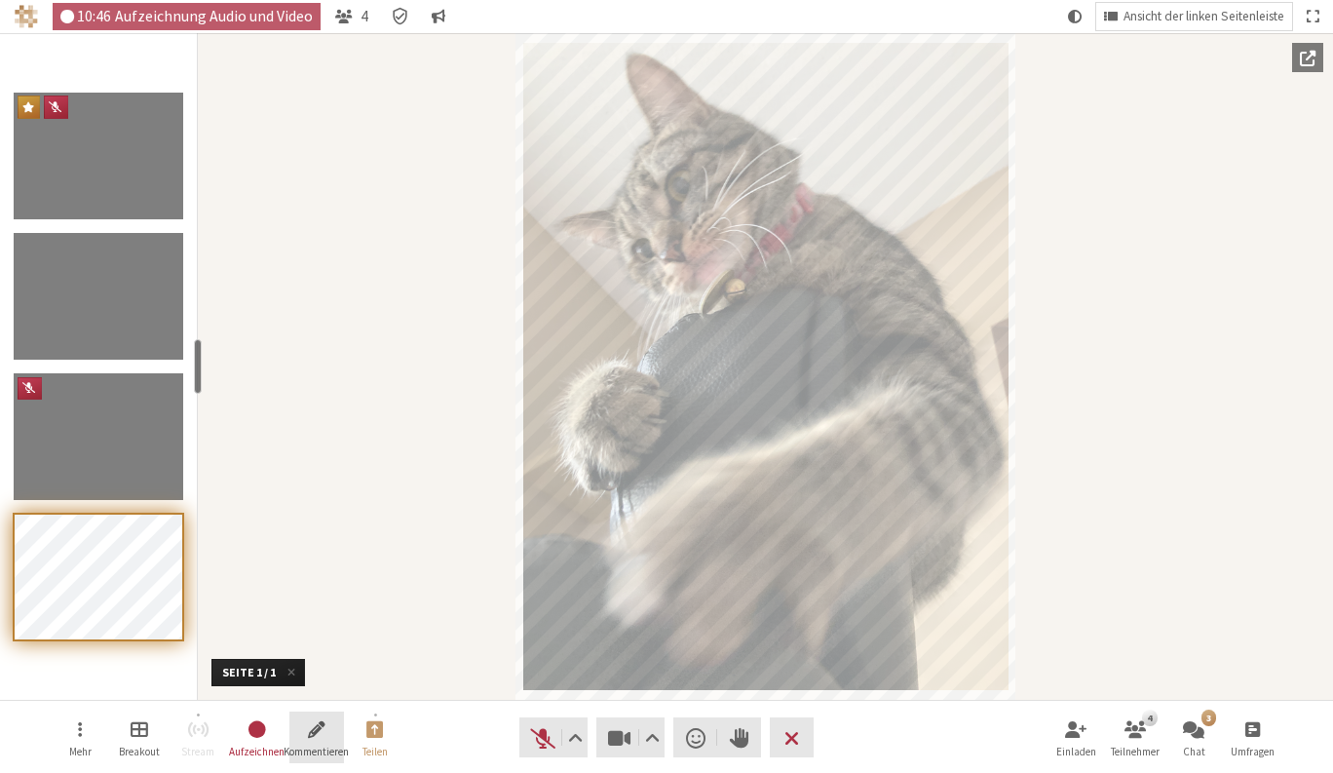
click at [318, 737] on span "Kommentierung des freigegebenen Dokuments starten" at bounding box center [317, 728] width 18 height 22
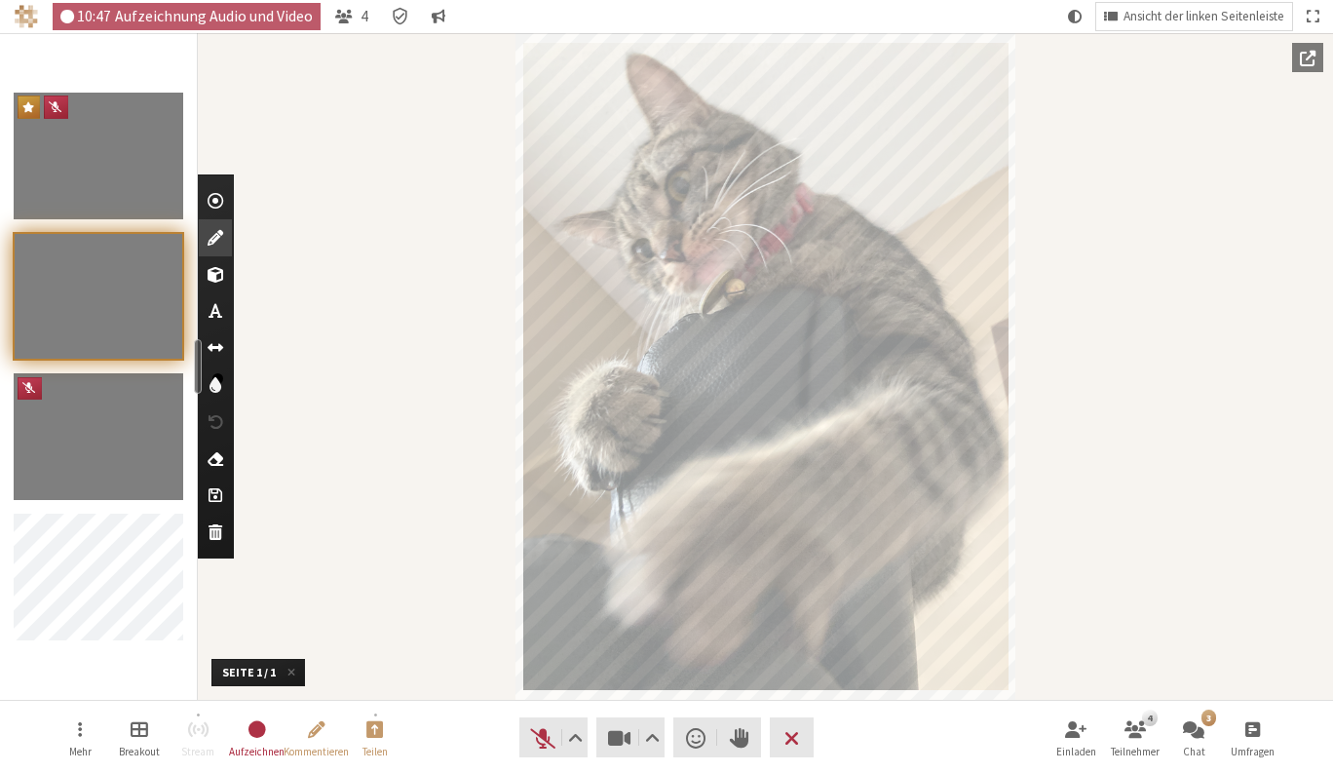
click at [218, 387] on span "Farbe auswählen" at bounding box center [216, 384] width 12 height 19
click at [285, 427] on div at bounding box center [284, 428] width 20 height 20
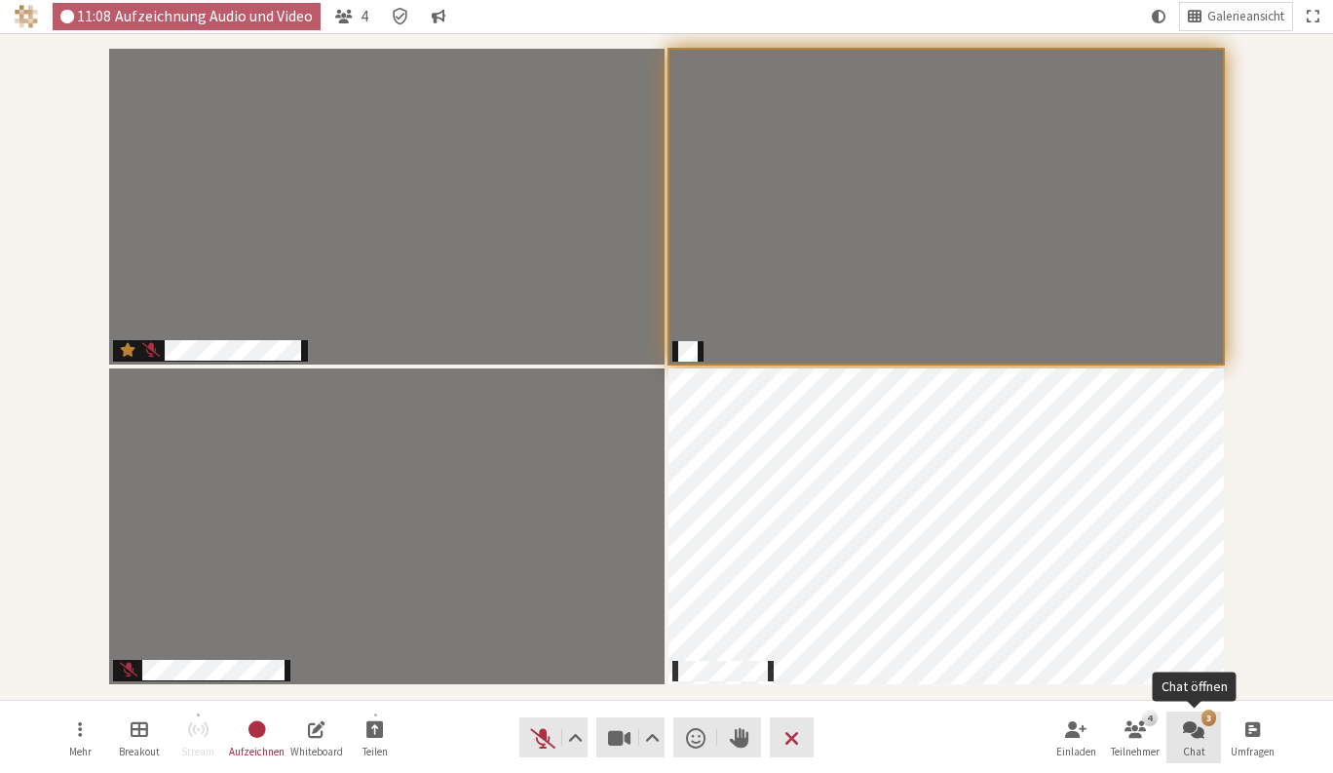
click at [1194, 740] on span "Chat öffnen" at bounding box center [1193, 728] width 21 height 22
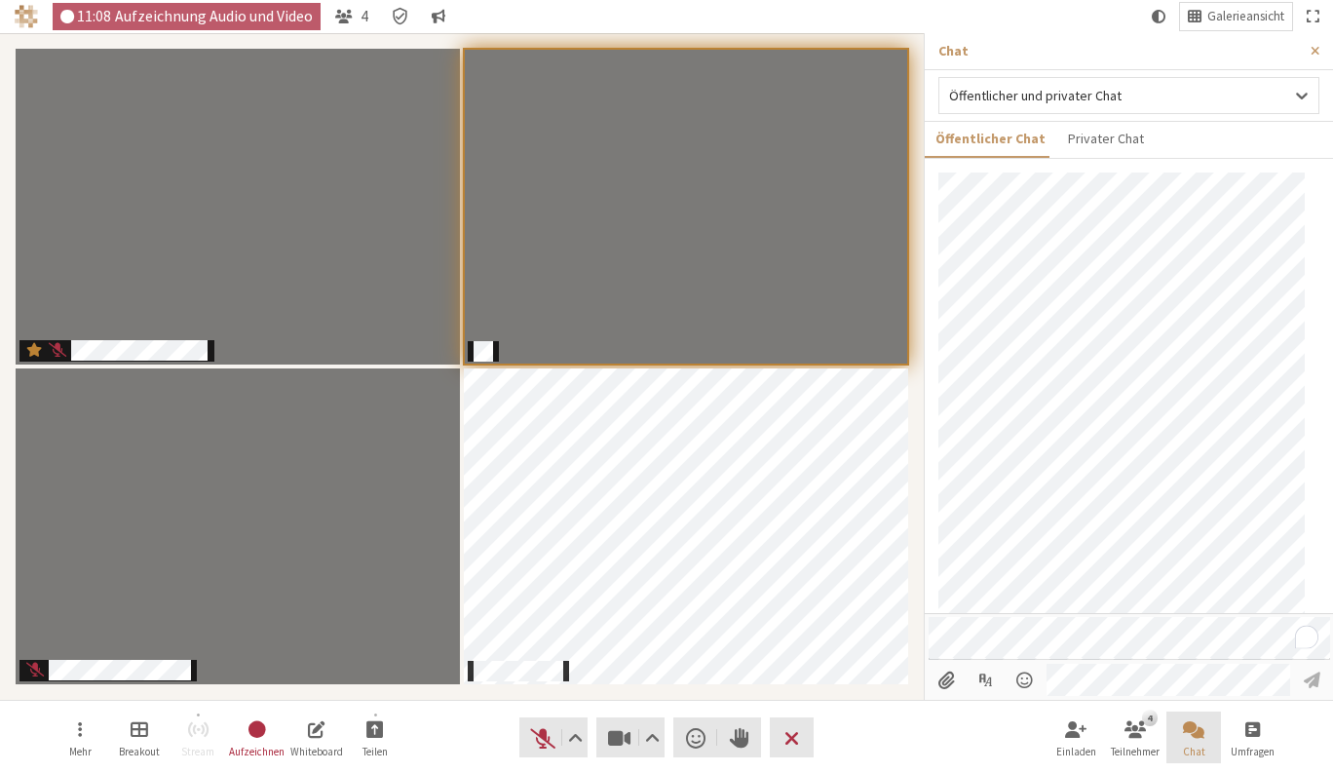
scroll to position [31, 0]
click at [885, 740] on nav "Mehr Breakout Stream Aufzeichnen Whiteboard Teilen Audio Video Reaktion senden …" at bounding box center [667, 737] width 1228 height 73
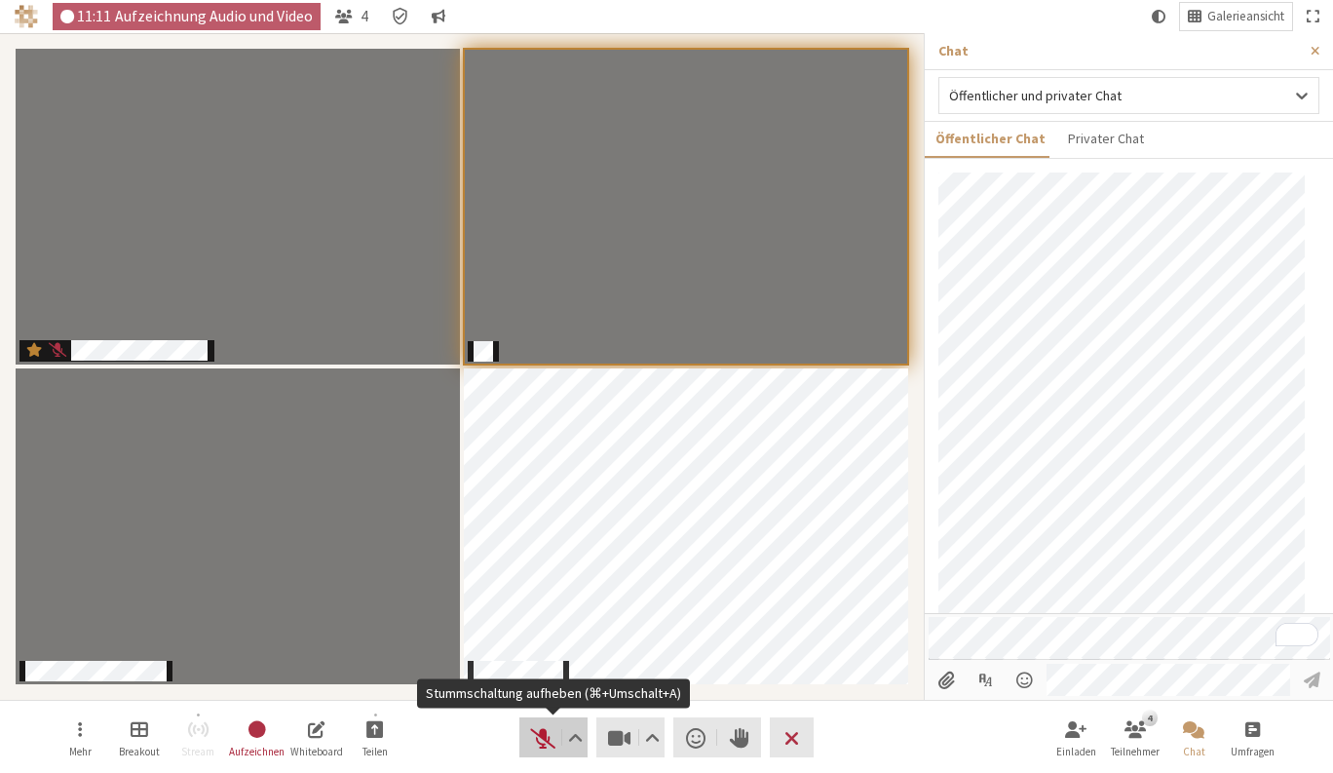
click at [550, 746] on span "Stummschaltung aufheben (⌘+Umschalt+A)" at bounding box center [542, 737] width 27 height 27
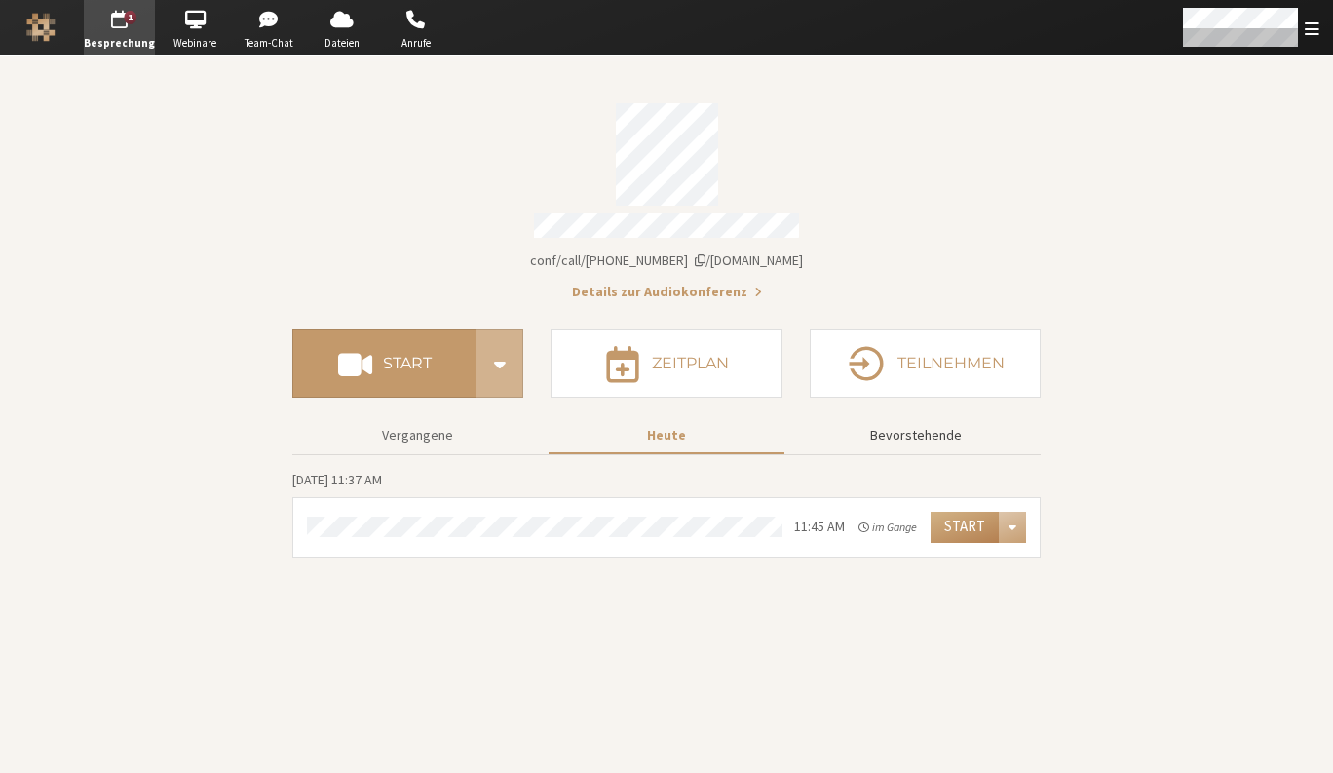
click at [890, 429] on button "Bevorstehende" at bounding box center [916, 435] width 236 height 34
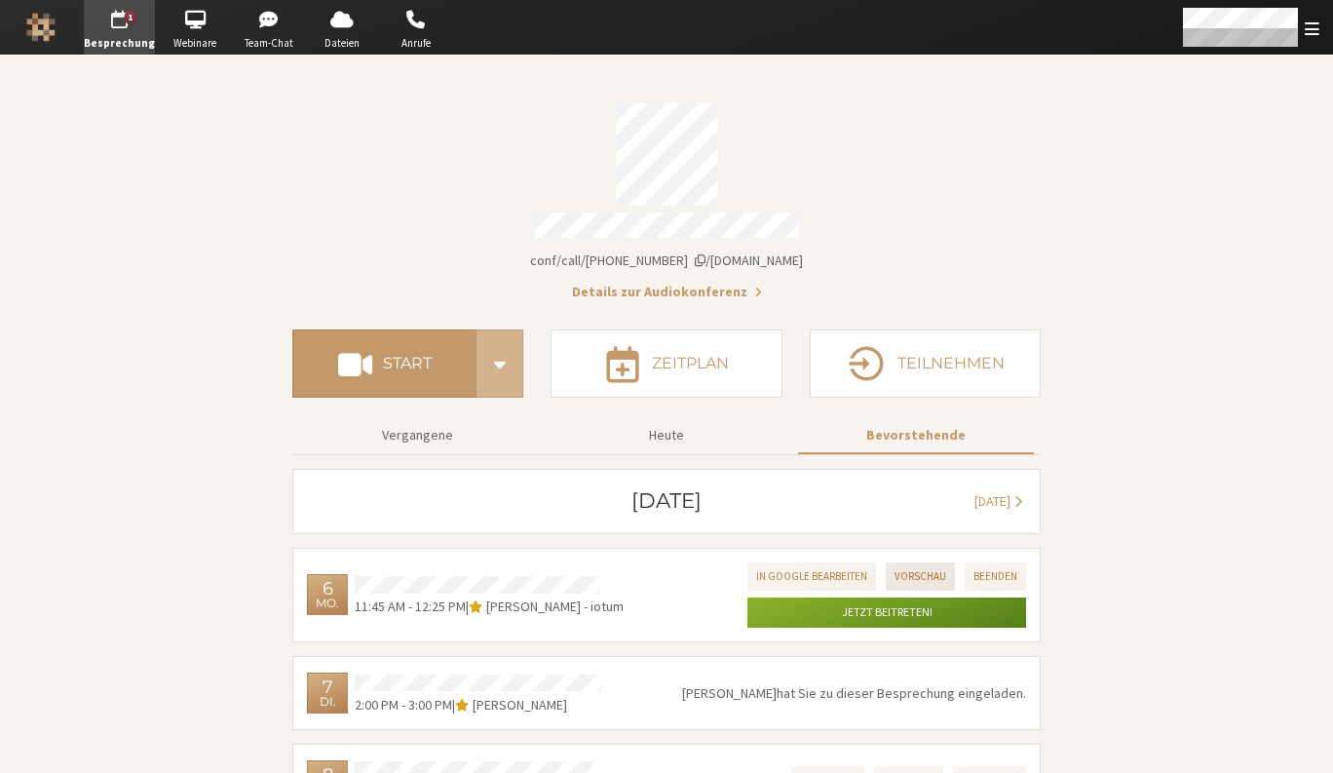
click at [936, 573] on button "Vorschau" at bounding box center [920, 576] width 69 height 28
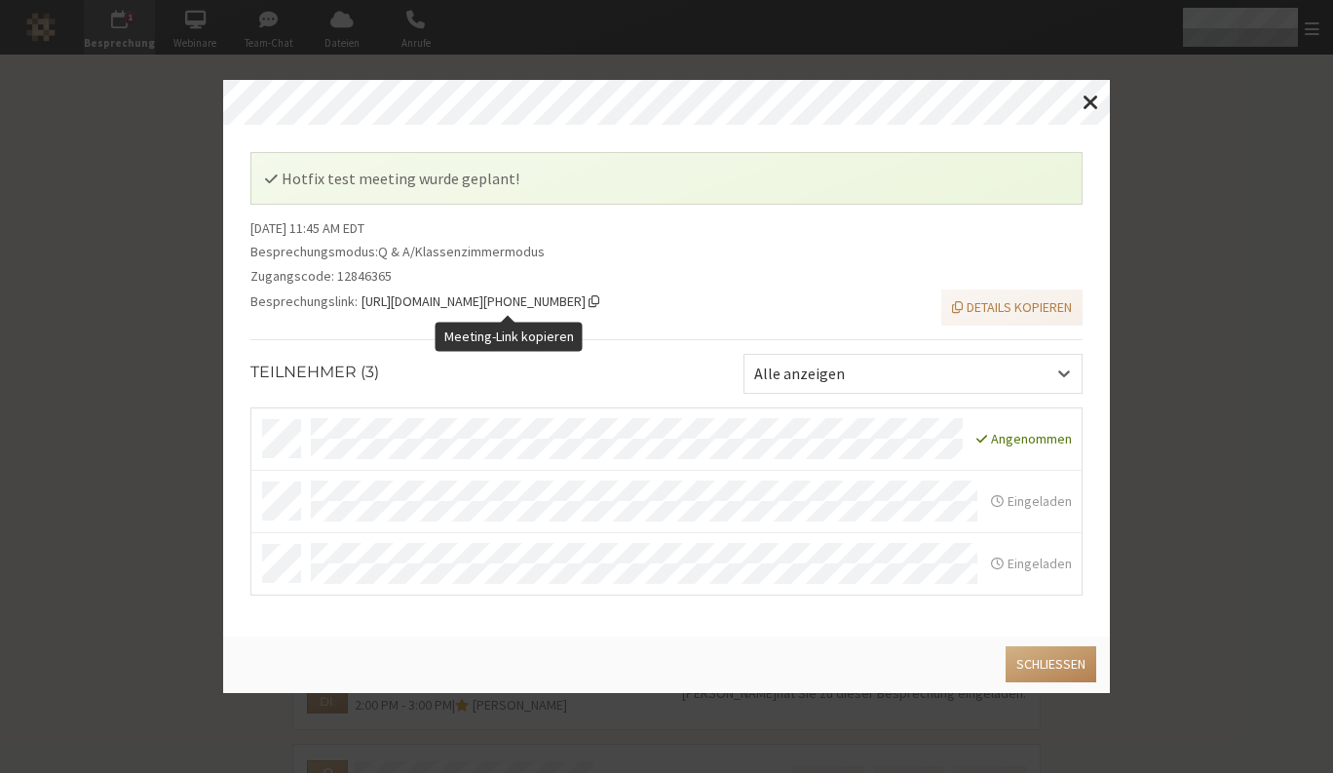
click at [600, 301] on span "https://iotum.callbridge.rocks/conf/call/12846365" at bounding box center [481, 301] width 239 height 20
click at [1093, 99] on span "Fenster schließen" at bounding box center [1091, 102] width 17 height 24
